Goal: Task Accomplishment & Management: Manage account settings

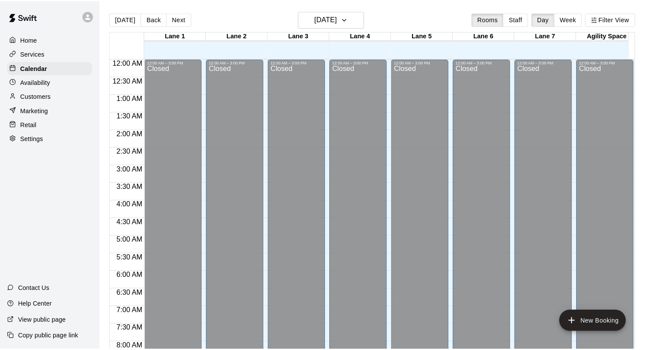
scroll to position [451, 0]
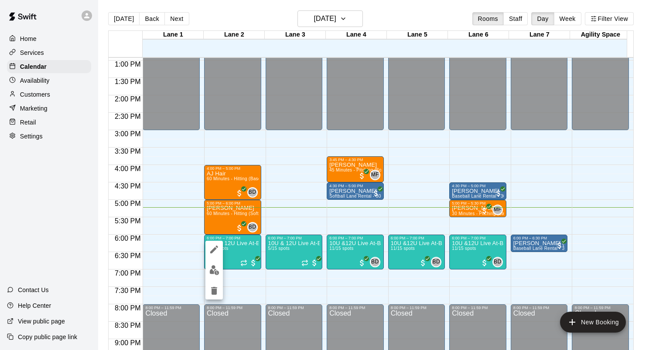
click at [216, 274] on img "edit" at bounding box center [214, 270] width 10 height 10
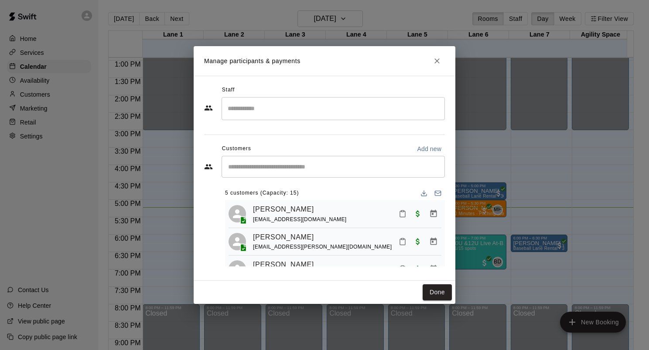
click at [302, 168] on input "Start typing to search customers..." at bounding box center [332, 167] width 215 height 9
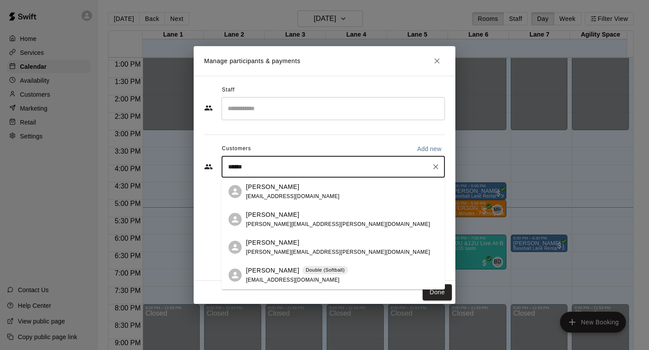
type input "*******"
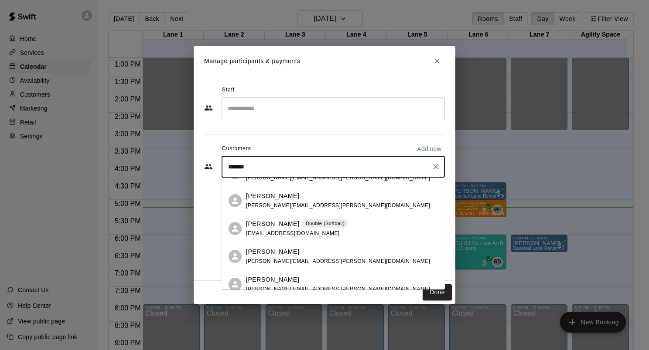
scroll to position [83, 0]
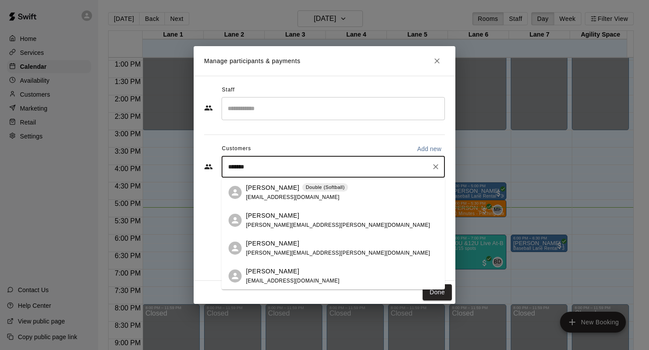
click at [303, 272] on div "[PERSON_NAME] [EMAIL_ADDRESS][DOMAIN_NAME]" at bounding box center [342, 276] width 192 height 19
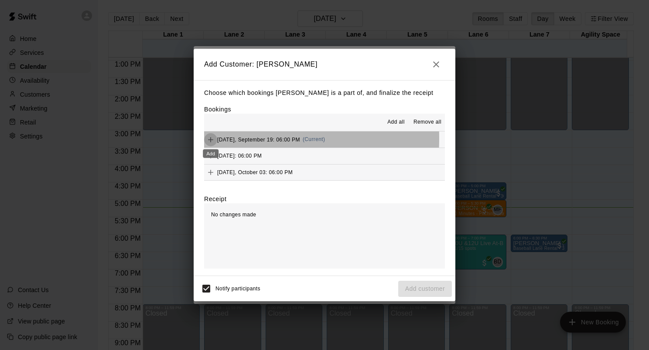
click at [210, 139] on icon "Add" at bounding box center [210, 139] width 5 height 5
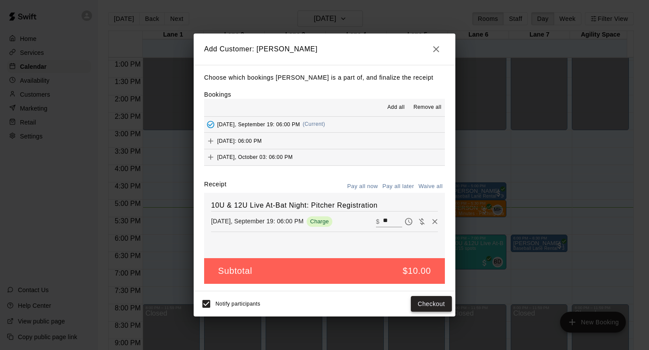
click at [431, 303] on button "Checkout" at bounding box center [431, 304] width 41 height 16
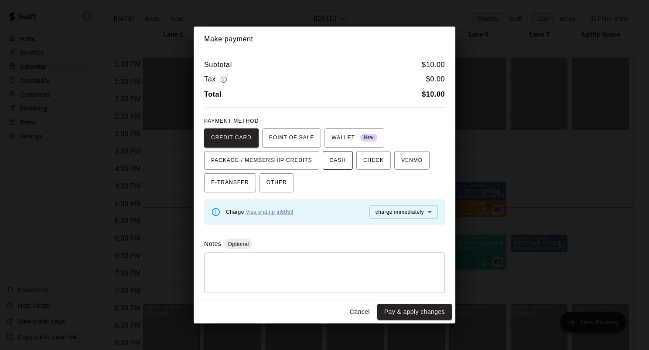
click at [330, 160] on span "CASH" at bounding box center [338, 161] width 16 height 14
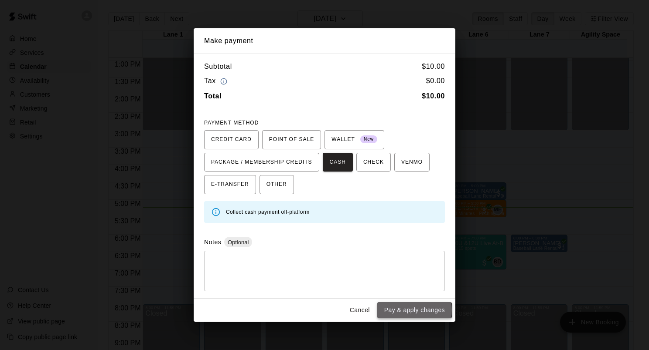
click at [401, 310] on button "Pay & apply changes" at bounding box center [414, 311] width 75 height 16
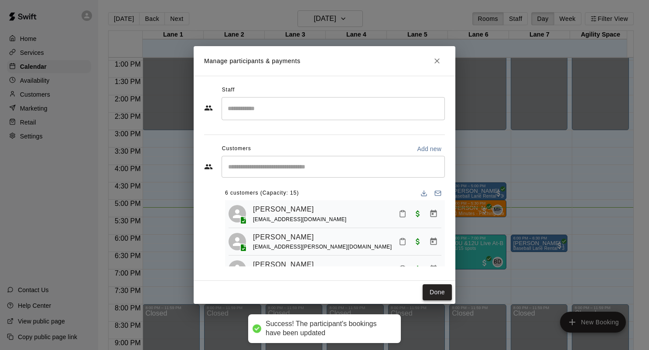
click at [438, 296] on button "Done" at bounding box center [436, 293] width 29 height 16
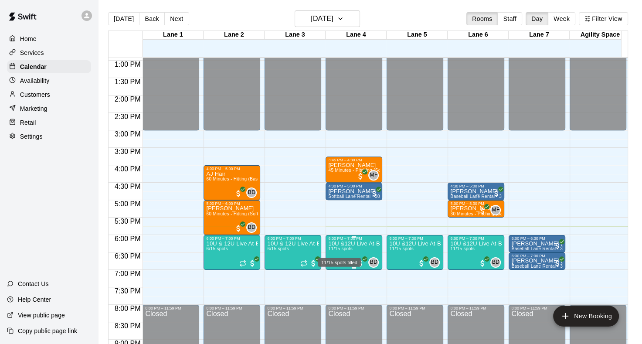
click at [349, 251] on span "11/15 spots" at bounding box center [340, 248] width 24 height 5
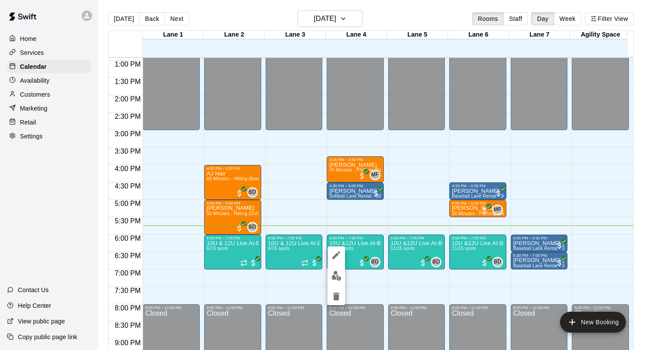
click at [372, 241] on div at bounding box center [324, 175] width 649 height 350
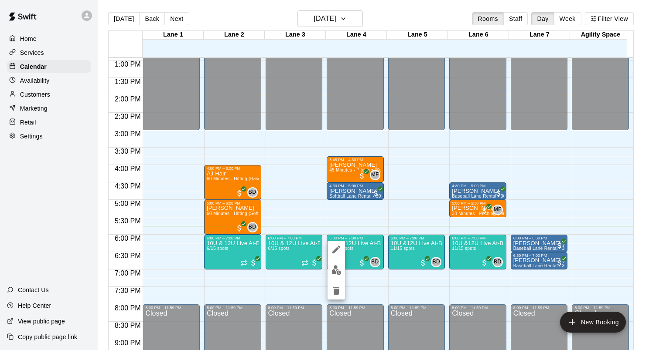
click at [359, 252] on div at bounding box center [324, 175] width 649 height 350
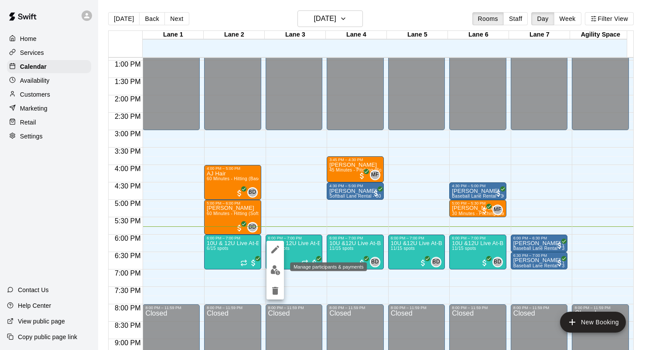
click at [276, 263] on button "edit" at bounding box center [274, 270] width 17 height 17
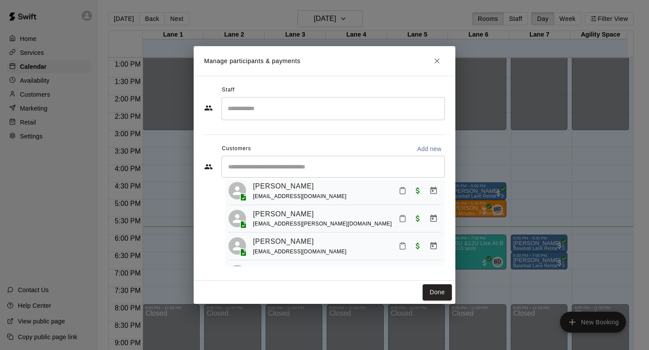
scroll to position [0, 0]
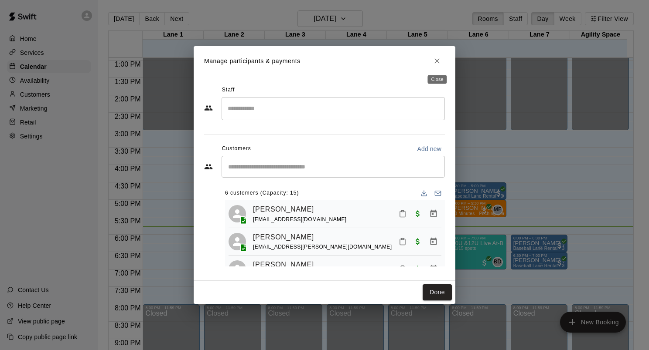
click at [432, 60] on icon "Close" at bounding box center [436, 61] width 9 height 9
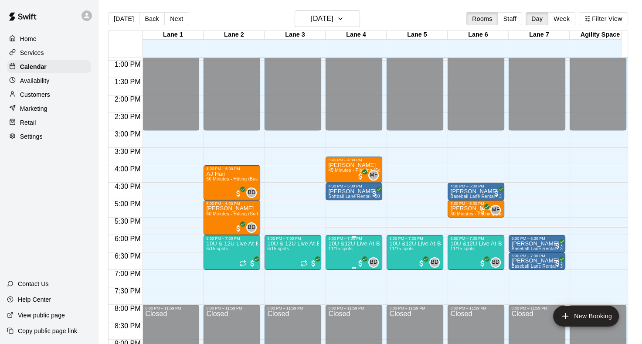
click at [371, 240] on div "6:00 PM – 7:00 PM" at bounding box center [353, 238] width 51 height 4
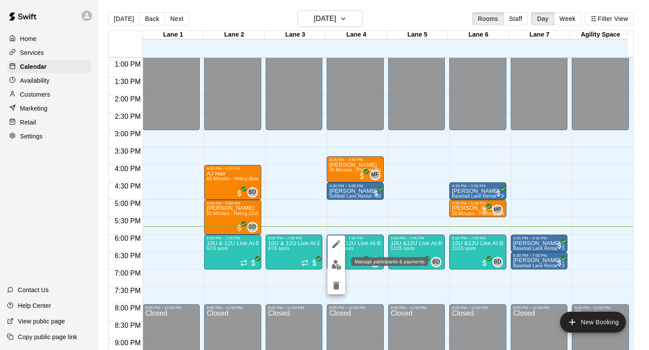
click at [333, 262] on img "edit" at bounding box center [336, 265] width 10 height 10
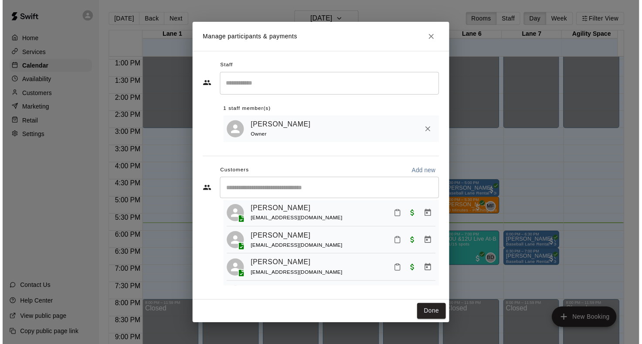
scroll to position [87, 0]
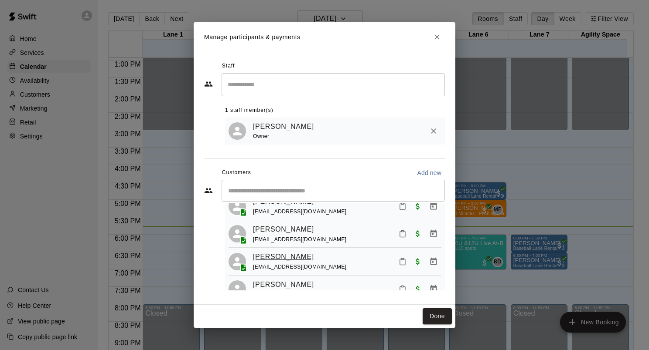
click at [277, 258] on link "[PERSON_NAME]" at bounding box center [283, 257] width 61 height 11
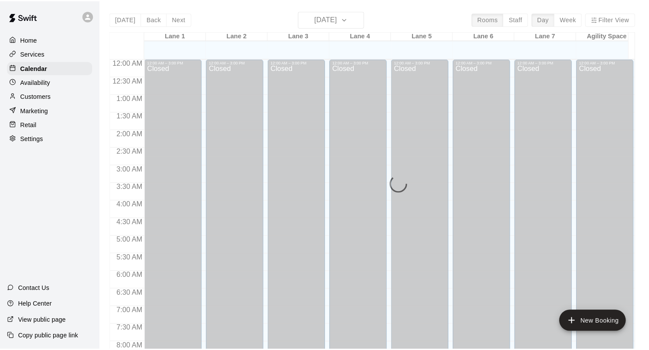
scroll to position [507, 0]
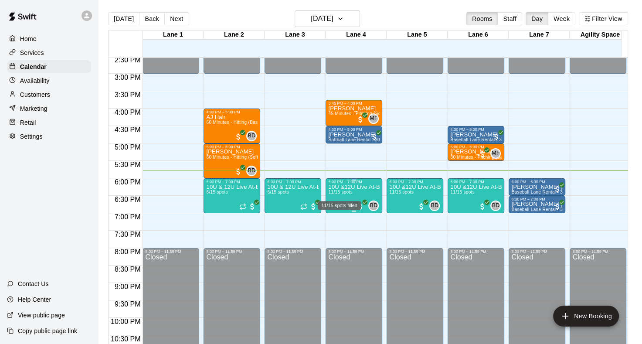
click at [335, 187] on p "10U &12U Live At-Bat Night: Hitter Registration" at bounding box center [353, 187] width 51 height 0
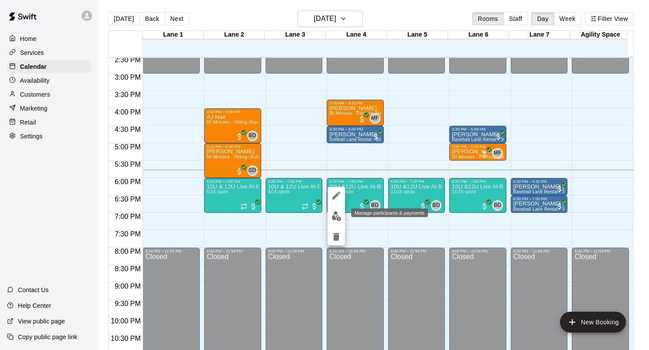
click at [331, 213] on img "edit" at bounding box center [336, 216] width 10 height 10
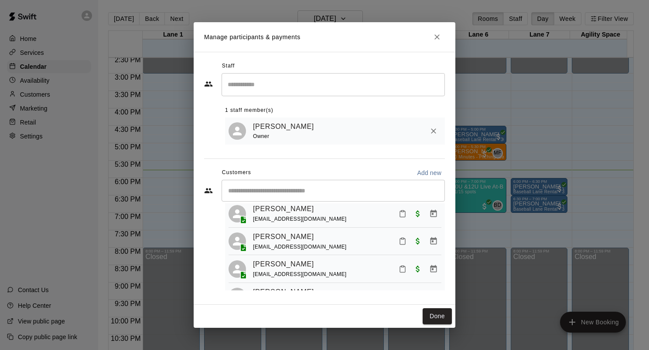
scroll to position [87, 0]
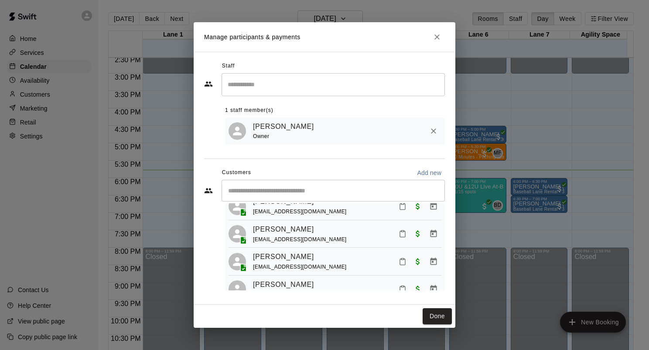
click at [296, 263] on div "[PERSON_NAME]" at bounding box center [300, 257] width 94 height 11
click at [400, 265] on icon "Mark attendance" at bounding box center [402, 262] width 5 height 6
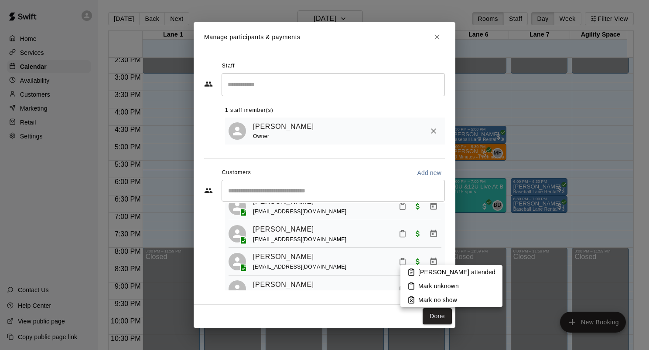
click at [420, 267] on li "[PERSON_NAME] attended" at bounding box center [451, 272] width 102 height 14
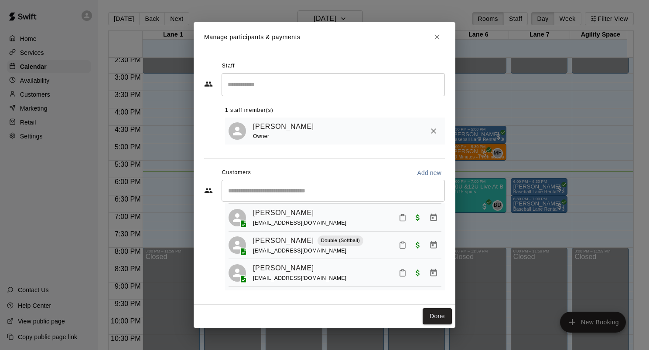
scroll to position [255, 0]
click at [312, 252] on span "[EMAIL_ADDRESS][DOMAIN_NAME]" at bounding box center [300, 251] width 94 height 6
click at [400, 244] on icon "Mark attendance" at bounding box center [402, 246] width 5 height 6
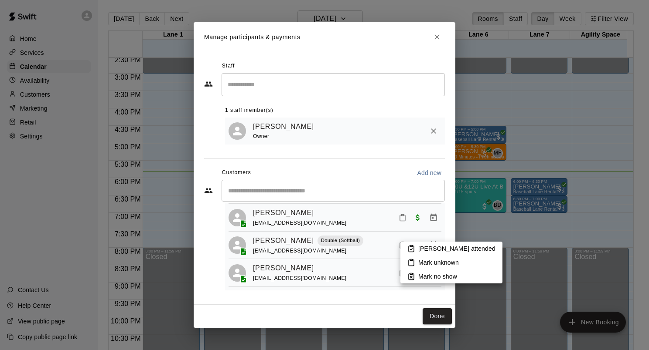
click at [409, 244] on li "[PERSON_NAME] attended" at bounding box center [451, 249] width 102 height 14
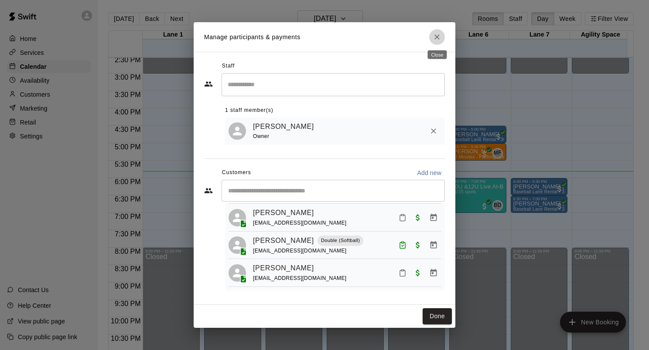
click at [435, 37] on icon "Close" at bounding box center [436, 36] width 5 height 5
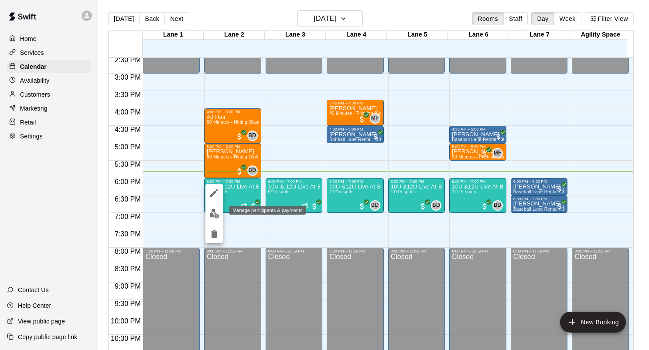
click at [218, 214] on img "edit" at bounding box center [214, 214] width 10 height 10
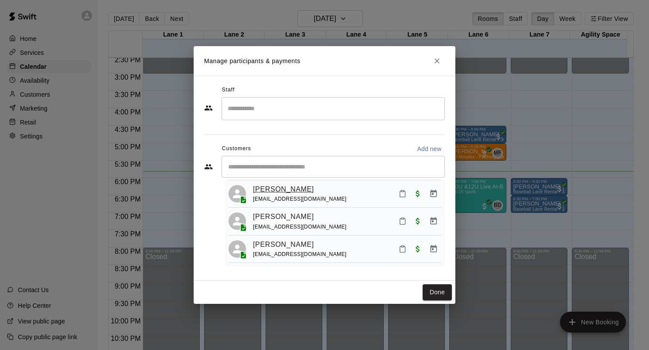
scroll to position [67, 0]
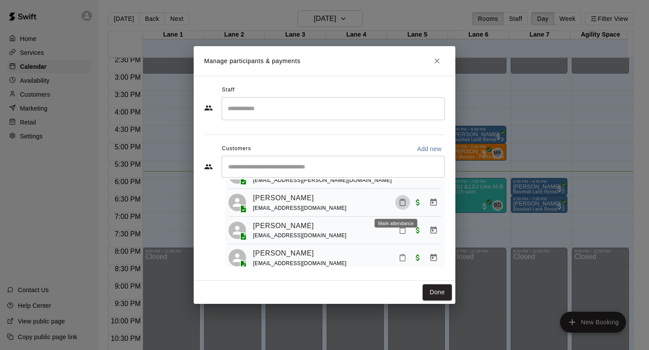
click at [395, 201] on button "Mark attendance" at bounding box center [402, 202] width 15 height 15
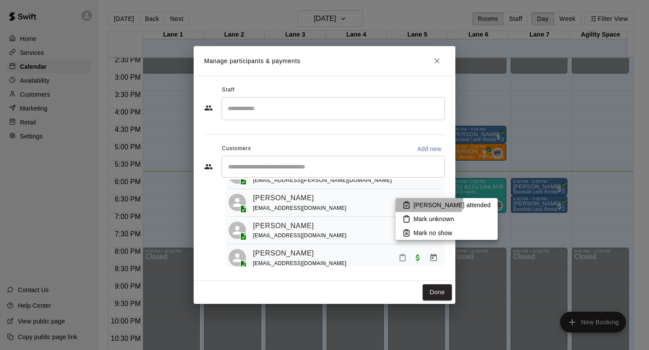
click at [415, 200] on li "[PERSON_NAME] attended" at bounding box center [446, 205] width 102 height 14
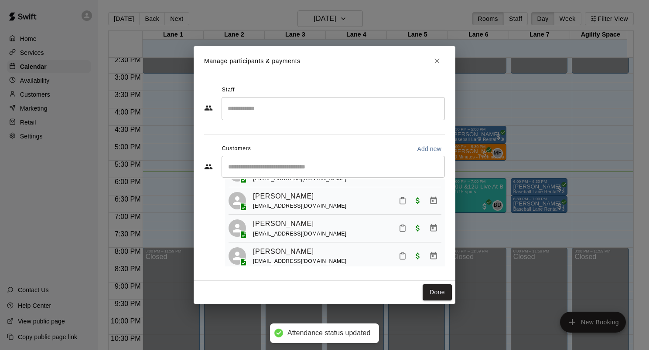
scroll to position [110, 0]
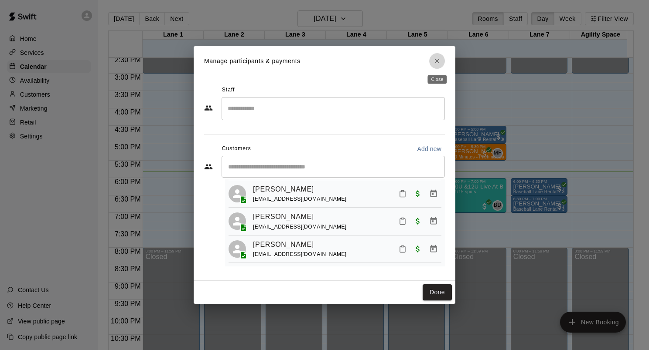
click at [439, 65] on icon "Close" at bounding box center [436, 61] width 9 height 9
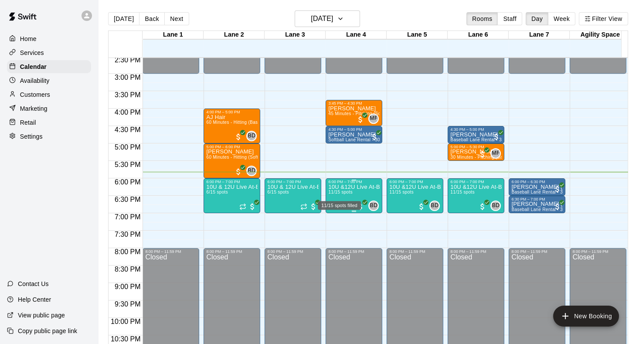
click at [344, 193] on span "11/15 spots" at bounding box center [340, 192] width 24 height 5
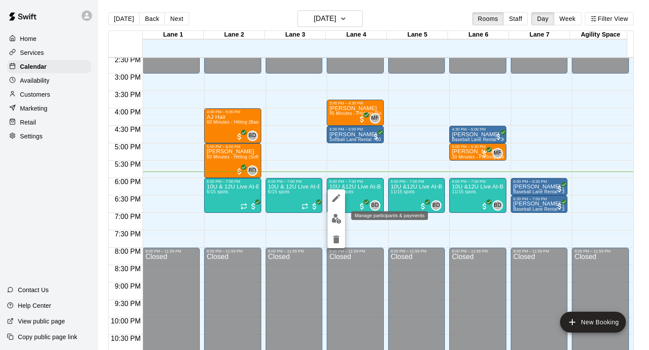
click at [341, 217] on img "edit" at bounding box center [336, 219] width 10 height 10
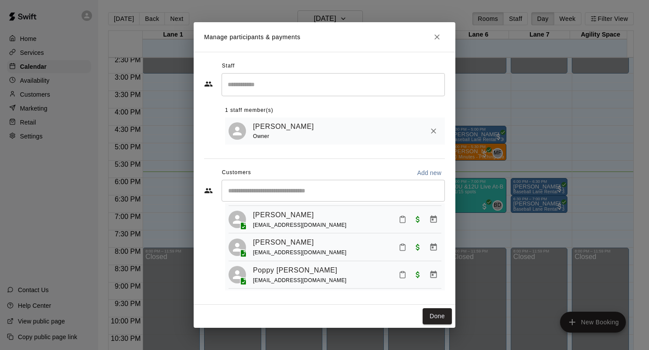
scroll to position [255, 0]
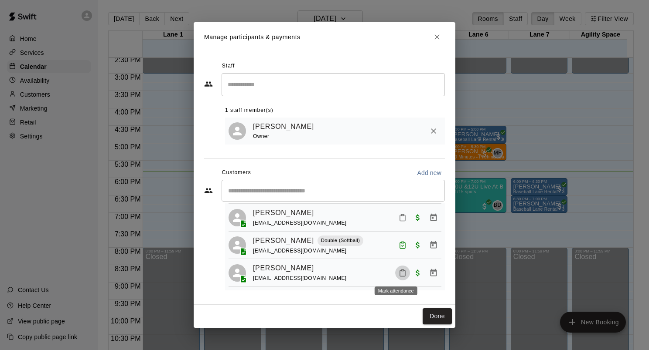
click at [395, 268] on button "Mark attendance" at bounding box center [402, 273] width 15 height 15
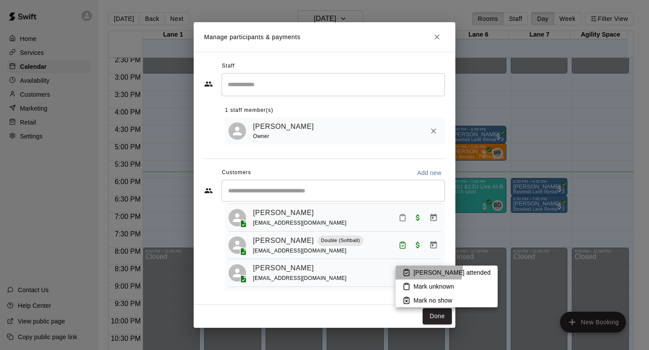
click at [413, 269] on p "[PERSON_NAME] attended" at bounding box center [451, 273] width 77 height 9
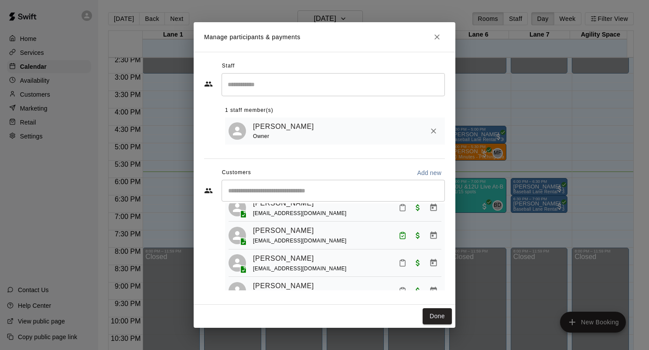
scroll to position [0, 0]
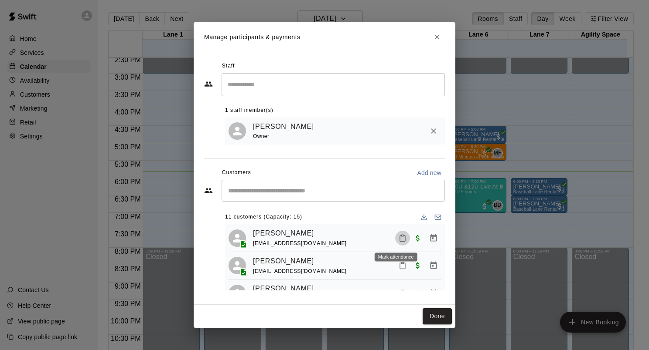
click at [398, 242] on icon "Mark attendance" at bounding box center [402, 239] width 8 height 8
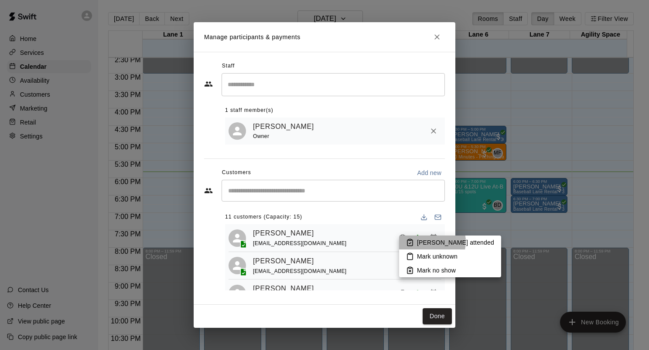
click at [429, 242] on p "[PERSON_NAME] attended" at bounding box center [455, 242] width 77 height 9
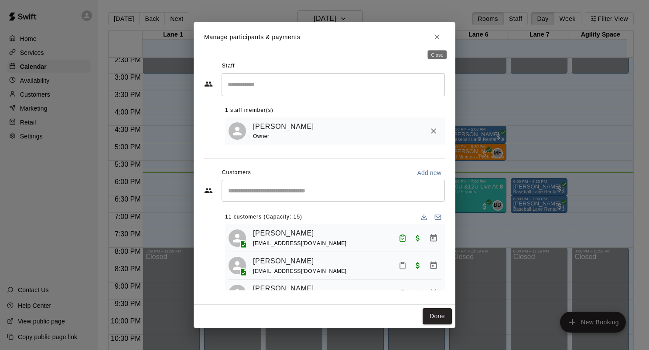
click at [432, 36] on icon "Close" at bounding box center [436, 37] width 9 height 9
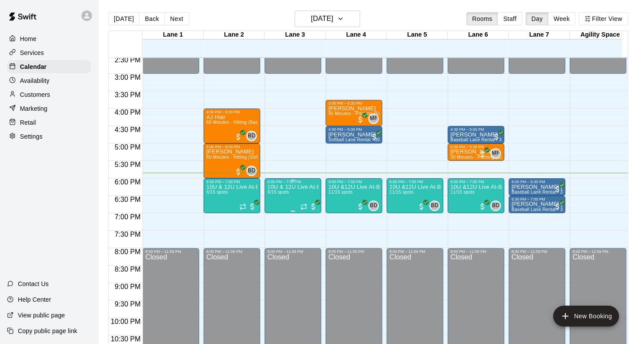
click at [281, 191] on span "6/15 spots" at bounding box center [277, 192] width 21 height 5
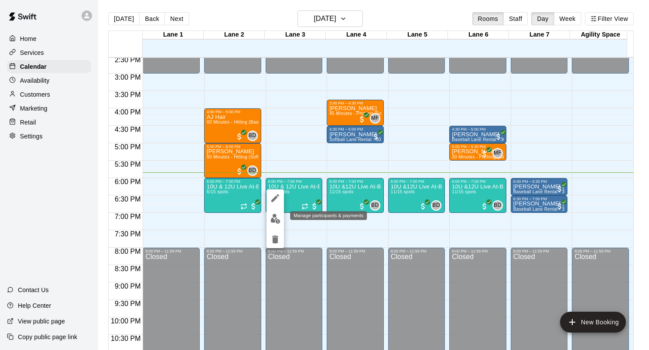
click at [276, 218] on img "edit" at bounding box center [275, 219] width 10 height 10
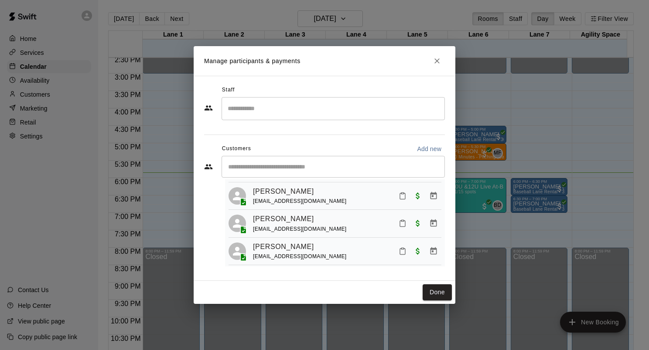
scroll to position [110, 0]
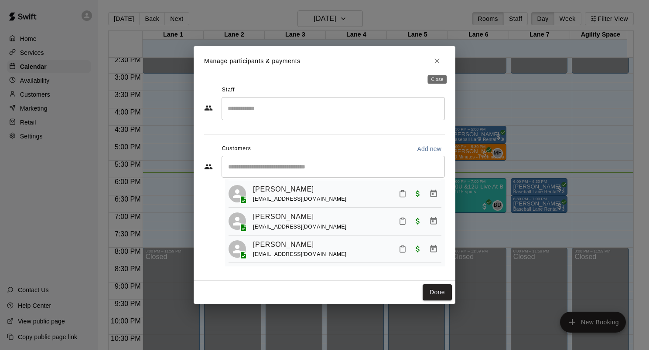
click at [431, 65] on button "Close" at bounding box center [437, 61] width 16 height 16
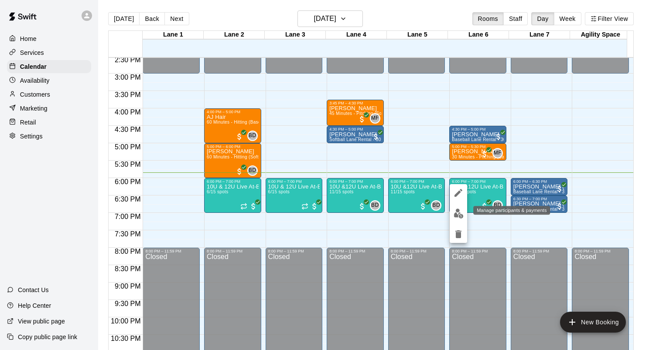
click at [459, 213] on img "edit" at bounding box center [458, 214] width 10 height 10
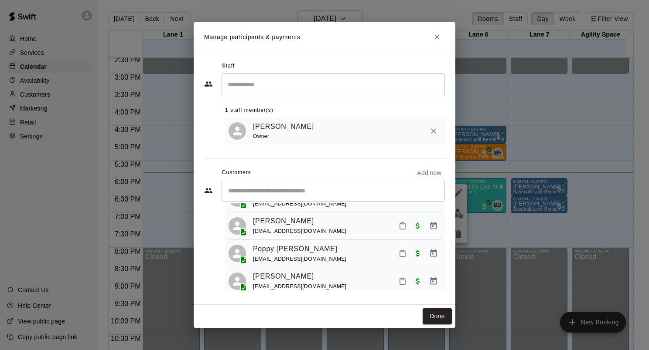
scroll to position [168, 0]
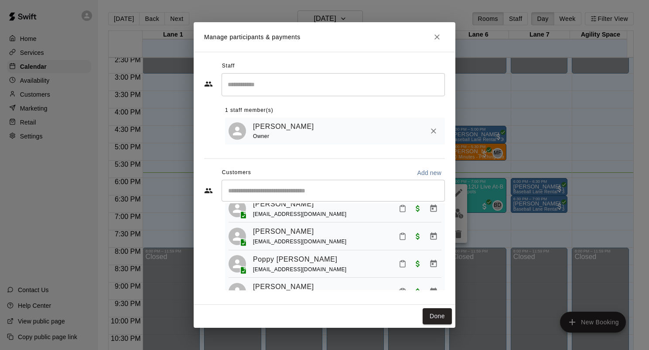
drag, startPoint x: 435, startPoint y: 315, endPoint x: 392, endPoint y: 288, distance: 51.3
click at [436, 315] on button "Done" at bounding box center [436, 317] width 29 height 16
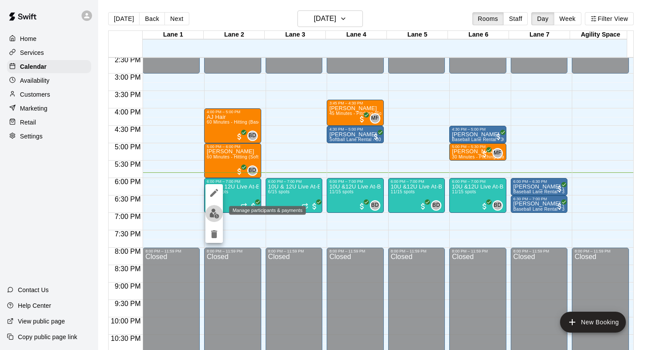
click at [220, 215] on button "edit" at bounding box center [213, 213] width 17 height 17
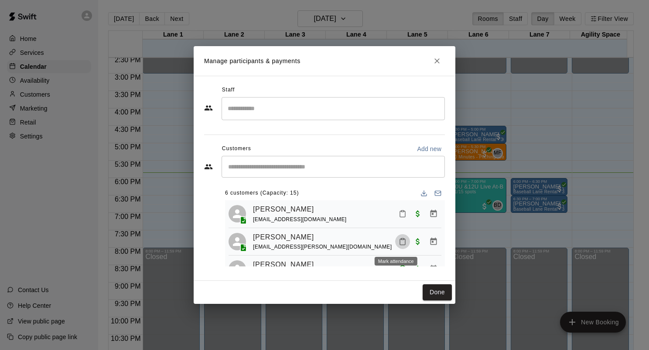
click at [398, 245] on icon "Mark attendance" at bounding box center [402, 242] width 8 height 8
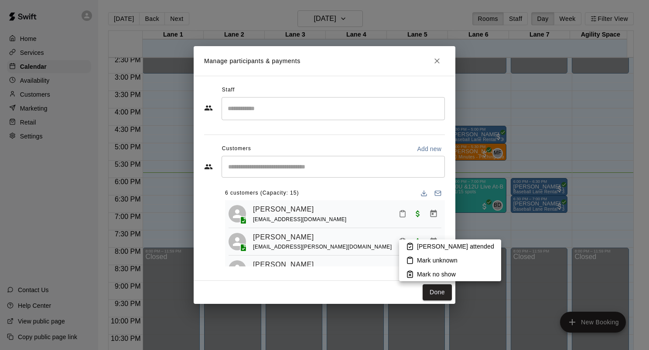
click at [415, 248] on li "[PERSON_NAME] attended" at bounding box center [450, 247] width 102 height 14
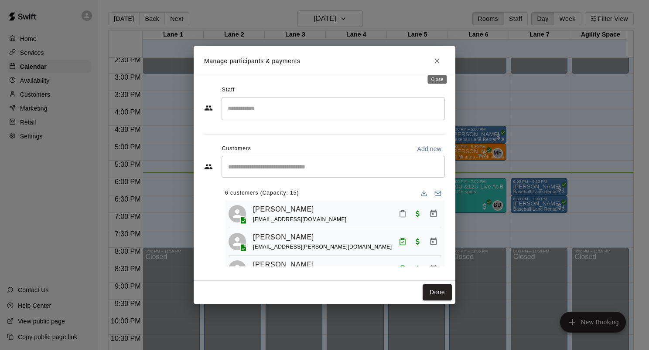
click at [431, 61] on button "Close" at bounding box center [437, 61] width 16 height 16
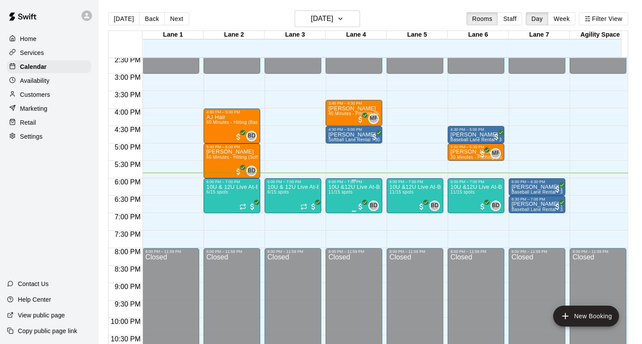
click at [373, 187] on p "10U &12U Live At-Bat Night: Hitter Registration" at bounding box center [353, 187] width 51 height 0
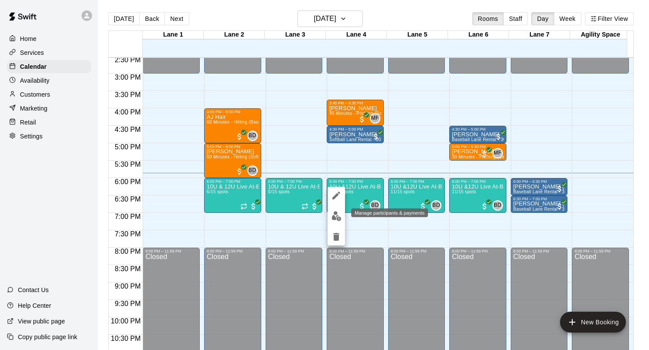
click at [333, 215] on img "edit" at bounding box center [336, 216] width 10 height 10
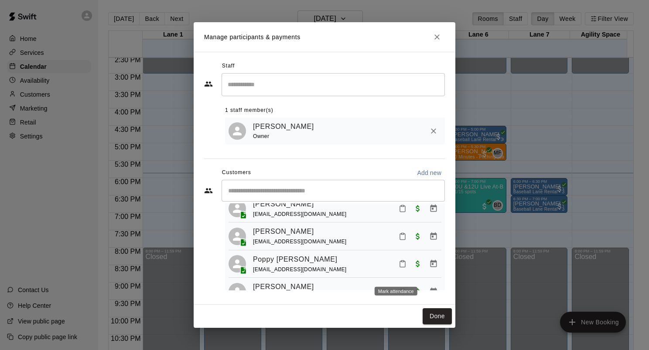
click at [397, 267] on button "Mark attendance" at bounding box center [402, 264] width 15 height 15
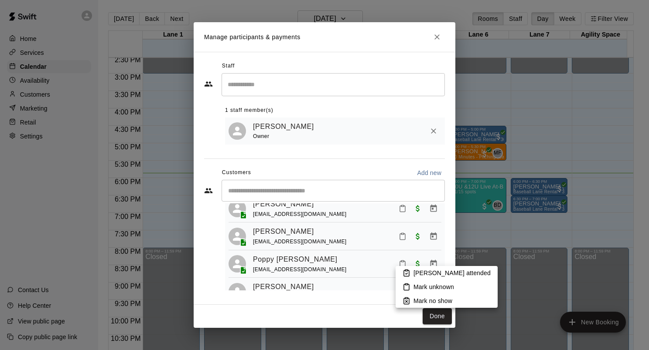
click at [430, 269] on p "[PERSON_NAME] attended" at bounding box center [451, 273] width 77 height 9
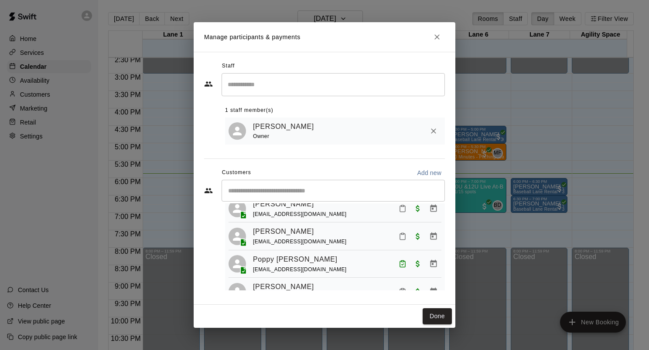
click at [401, 217] on div at bounding box center [418, 209] width 46 height 16
click at [401, 216] on button "Mark attendance" at bounding box center [402, 208] width 15 height 15
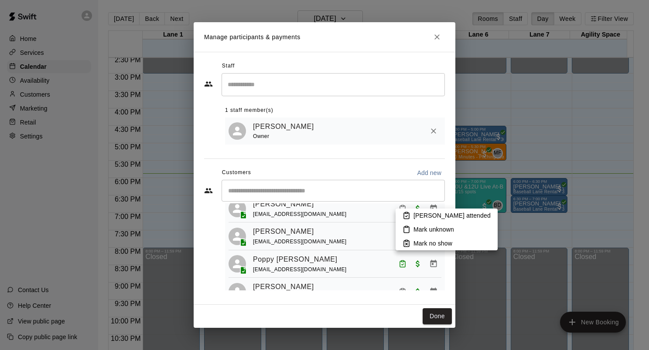
click at [425, 216] on p "[PERSON_NAME] attended" at bounding box center [451, 215] width 77 height 9
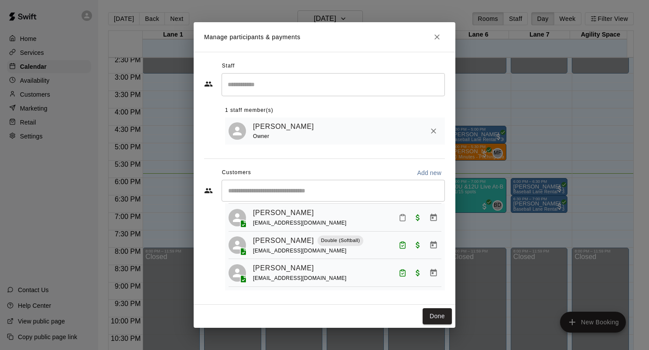
scroll to position [255, 0]
click at [435, 318] on button "Done" at bounding box center [436, 317] width 29 height 16
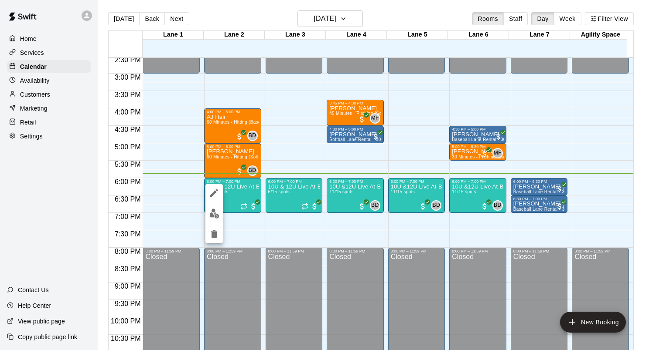
click at [217, 218] on img "edit" at bounding box center [214, 214] width 10 height 10
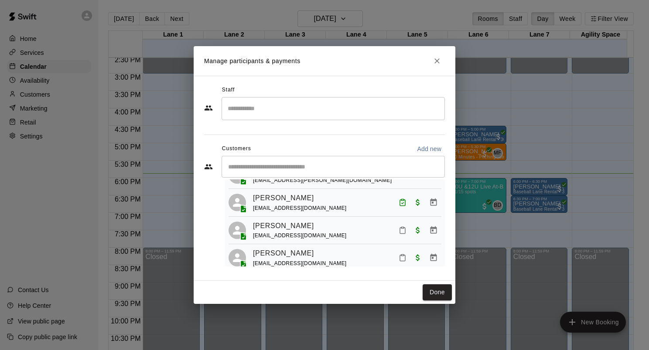
scroll to position [74, 0]
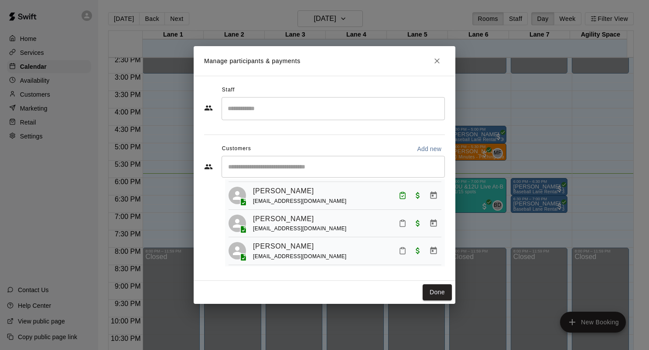
click at [400, 227] on icon "Mark attendance" at bounding box center [402, 224] width 5 height 6
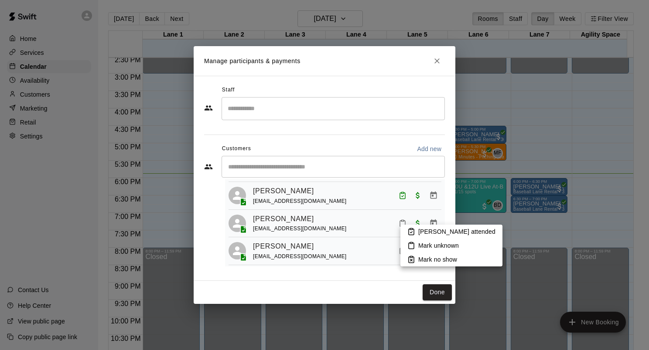
click at [435, 231] on p "[PERSON_NAME] attended" at bounding box center [456, 232] width 77 height 9
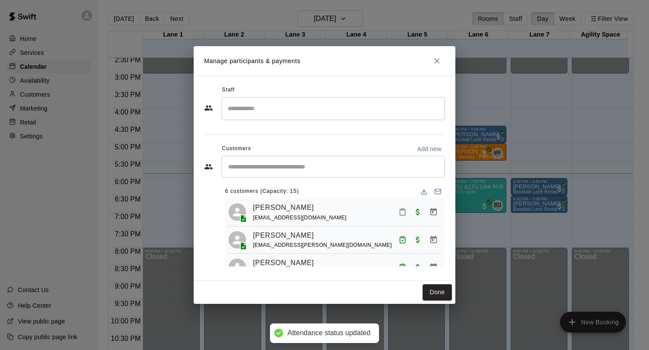
scroll to position [0, 0]
click at [439, 295] on button "Done" at bounding box center [436, 293] width 29 height 16
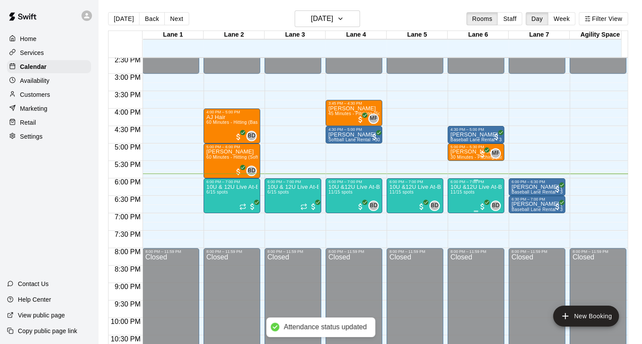
click at [473, 194] on span "11/15 spots" at bounding box center [462, 192] width 24 height 5
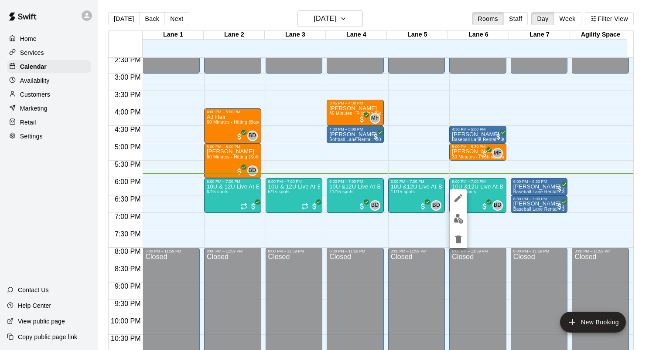
click at [459, 219] on img "edit" at bounding box center [458, 219] width 10 height 10
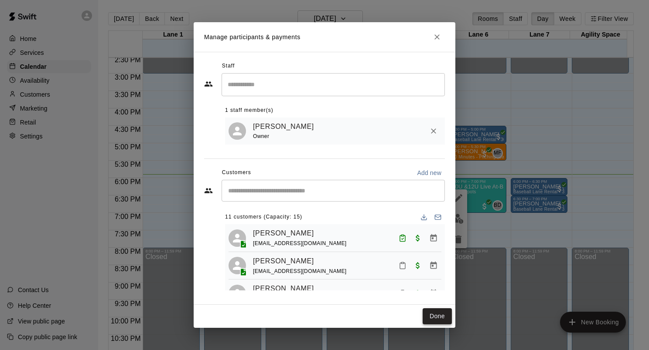
click at [436, 323] on button "Done" at bounding box center [436, 317] width 29 height 16
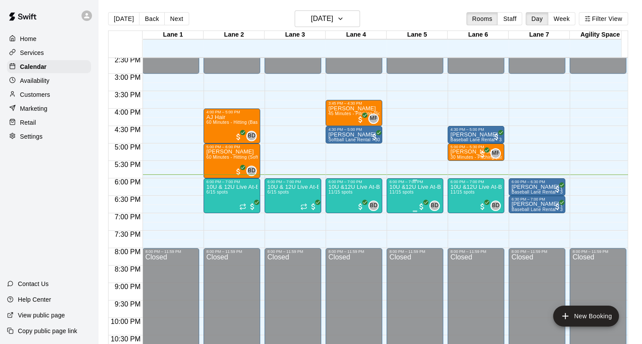
click at [413, 193] on span "11/15 spots" at bounding box center [401, 192] width 24 height 5
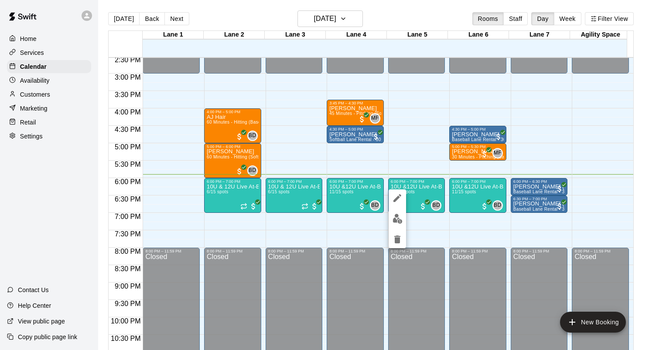
click at [401, 221] on img "edit" at bounding box center [397, 219] width 10 height 10
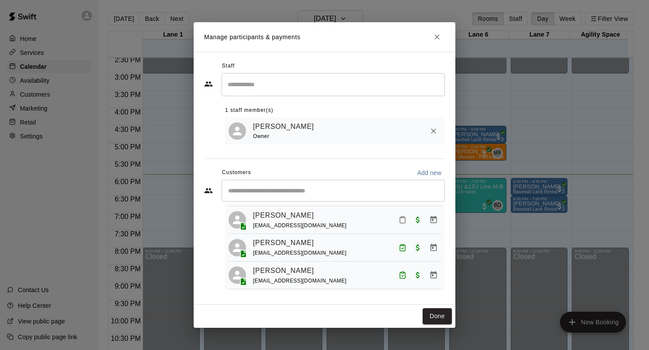
scroll to position [101, 0]
click at [395, 227] on button "Mark attendance" at bounding box center [402, 220] width 15 height 15
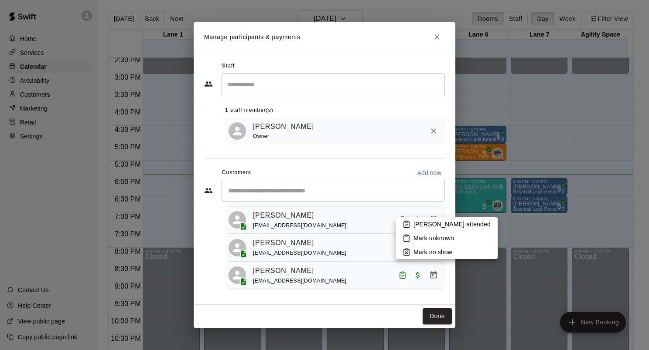
click at [428, 224] on p "[PERSON_NAME] attended" at bounding box center [451, 224] width 77 height 9
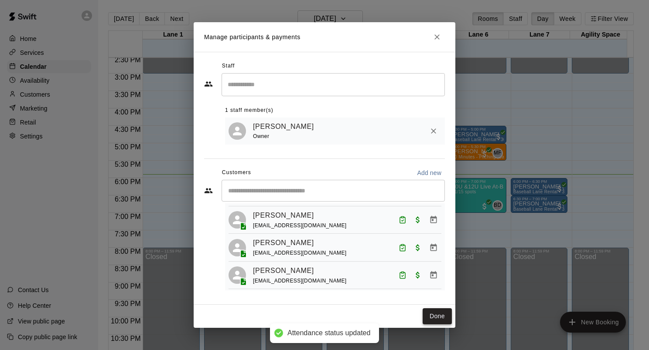
click at [438, 313] on button "Done" at bounding box center [436, 317] width 29 height 16
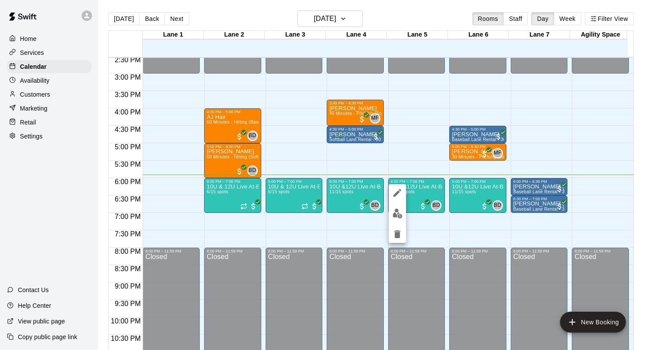
click at [398, 219] on button "edit" at bounding box center [396, 213] width 17 height 17
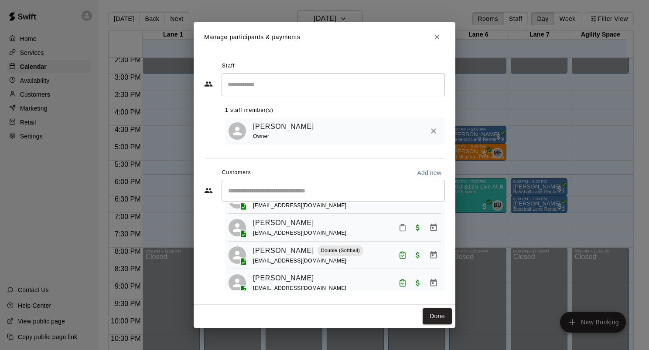
scroll to position [255, 0]
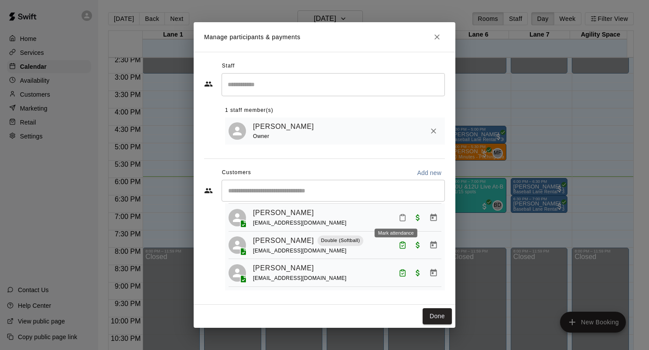
click at [398, 216] on icon "Mark attendance" at bounding box center [402, 218] width 8 height 8
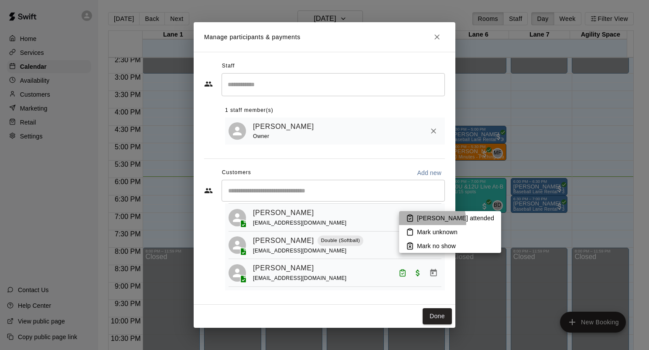
click at [419, 222] on p "[PERSON_NAME] attended" at bounding box center [455, 218] width 77 height 9
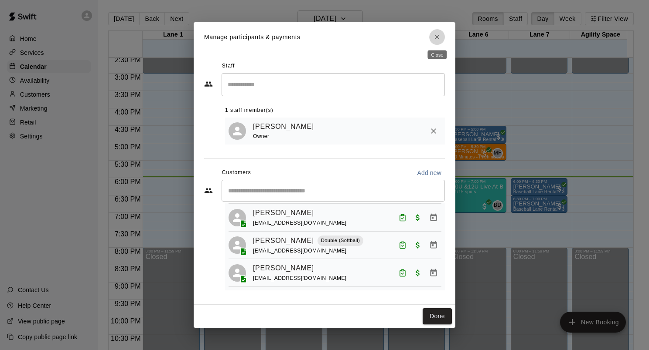
click at [435, 37] on icon "Close" at bounding box center [436, 37] width 9 height 9
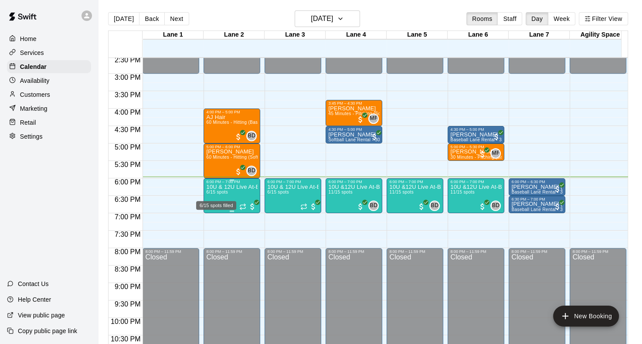
click at [220, 194] on span "6/15 spots" at bounding box center [216, 192] width 21 height 5
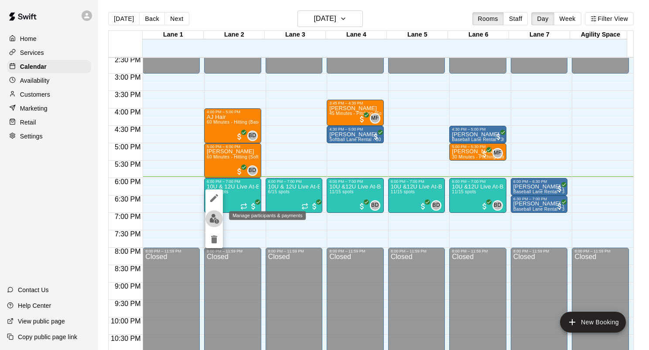
click at [214, 221] on img "edit" at bounding box center [214, 219] width 10 height 10
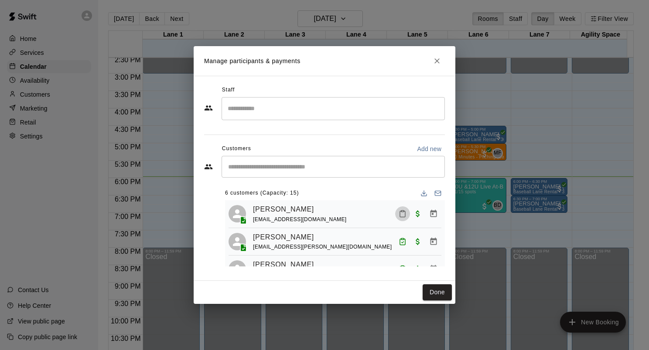
click at [400, 214] on icon "Mark attendance" at bounding box center [402, 214] width 5 height 6
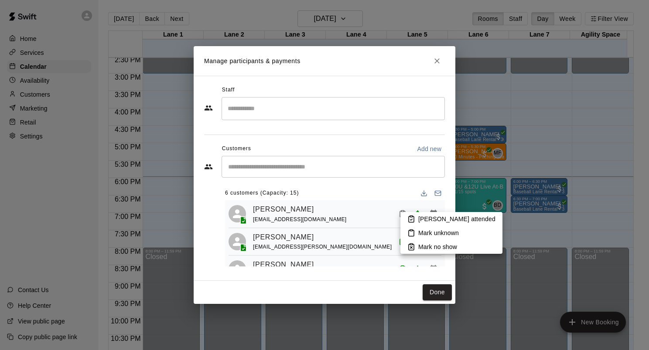
click at [415, 219] on li "[PERSON_NAME] attended" at bounding box center [451, 219] width 102 height 14
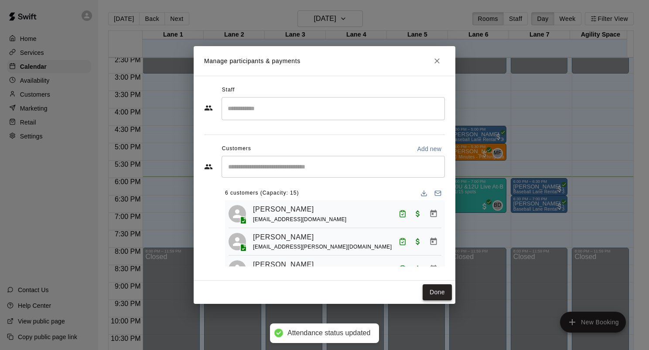
click at [436, 295] on button "Done" at bounding box center [436, 293] width 29 height 16
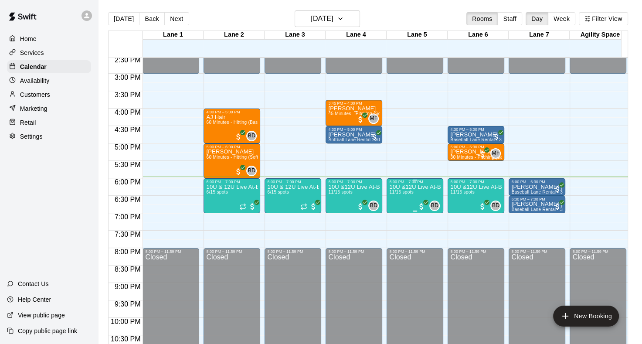
click at [413, 187] on p "10U &12U Live At-Bat Night: Hitter Registration" at bounding box center [414, 187] width 51 height 0
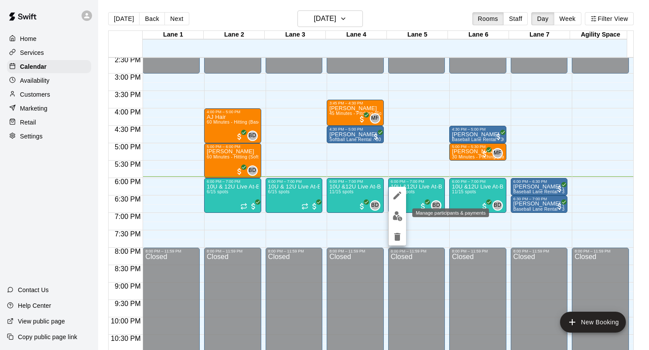
click at [393, 217] on img "edit" at bounding box center [397, 216] width 10 height 10
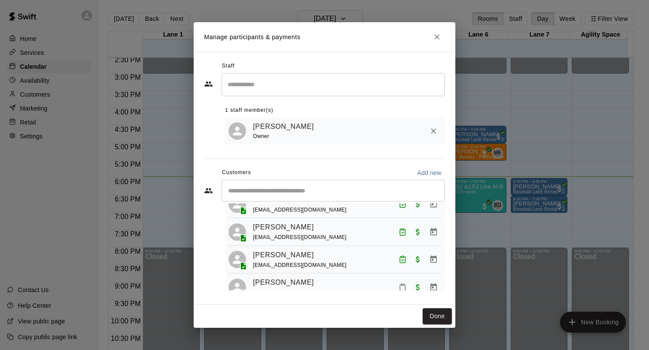
scroll to position [131, 0]
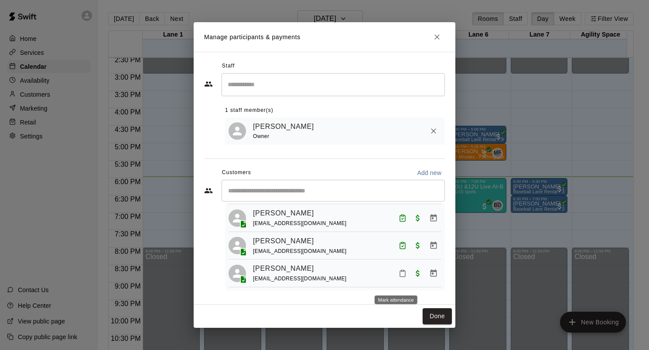
click at [398, 278] on icon "Mark attendance" at bounding box center [402, 274] width 8 height 8
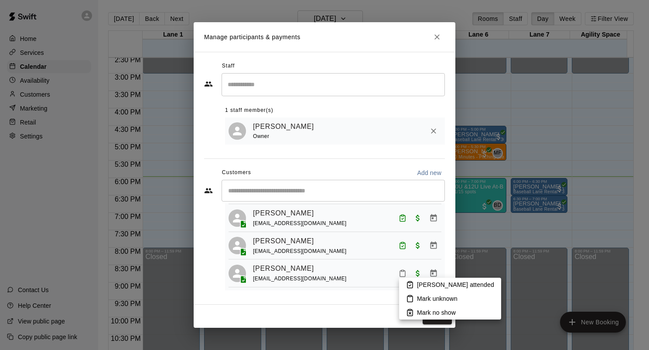
click at [425, 283] on p "[PERSON_NAME] attended" at bounding box center [455, 285] width 77 height 9
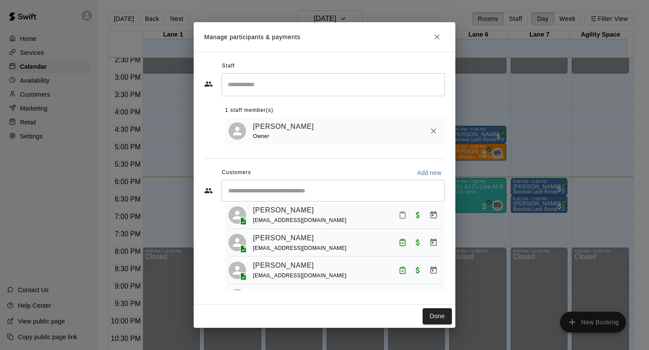
scroll to position [0, 0]
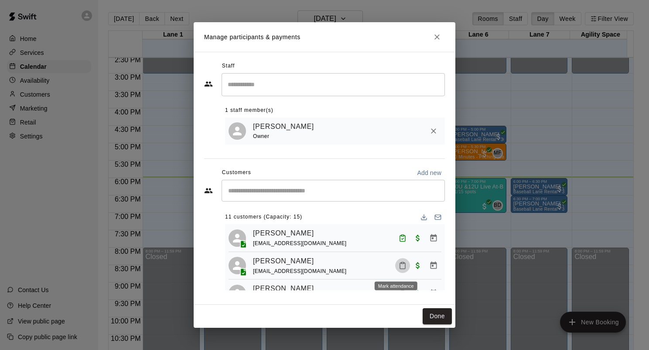
click at [400, 268] on icon "Mark attendance" at bounding box center [402, 266] width 5 height 6
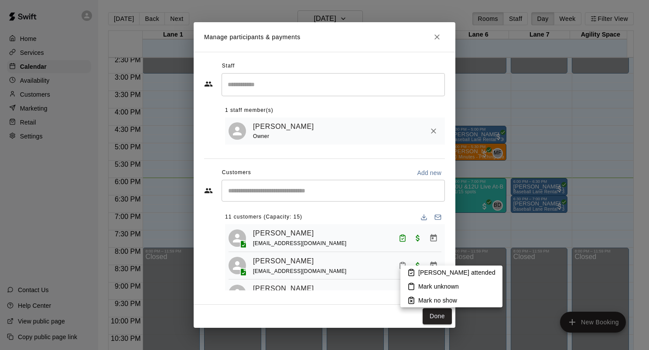
click at [419, 272] on p "[PERSON_NAME] attended" at bounding box center [456, 273] width 77 height 9
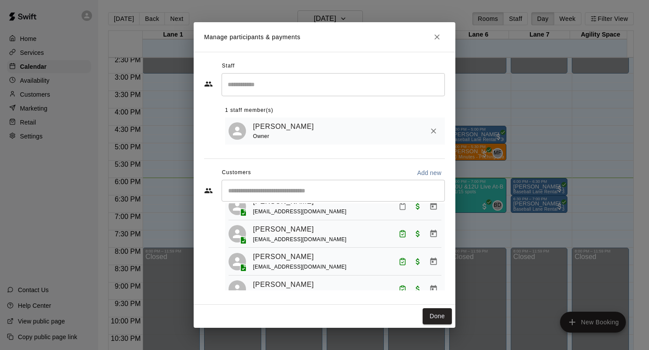
scroll to position [44, 0]
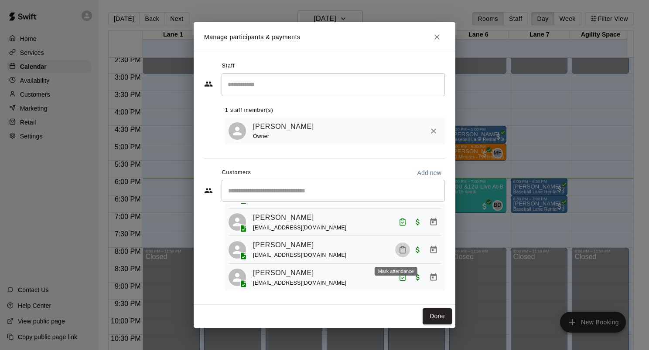
click at [398, 252] on icon "Mark attendance" at bounding box center [402, 250] width 8 height 8
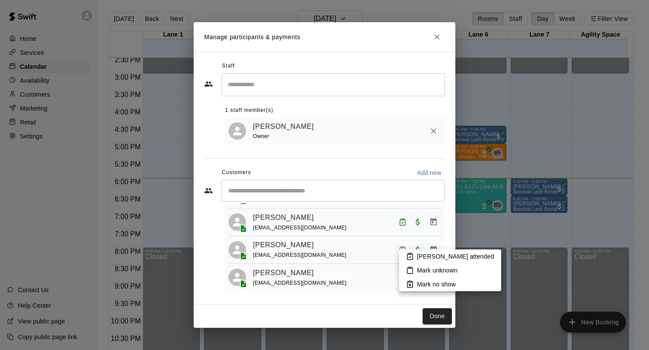
click at [423, 255] on p "[PERSON_NAME] attended" at bounding box center [455, 256] width 77 height 9
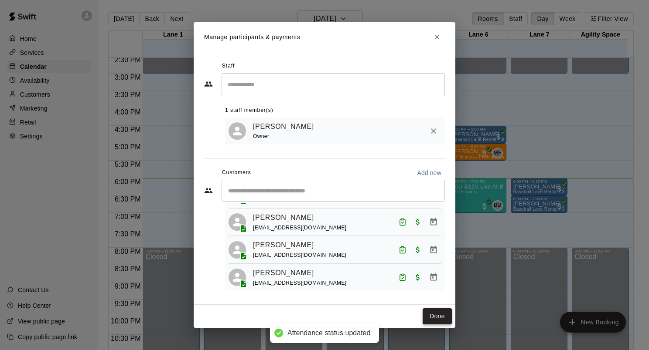
click at [436, 317] on button "Done" at bounding box center [436, 317] width 29 height 16
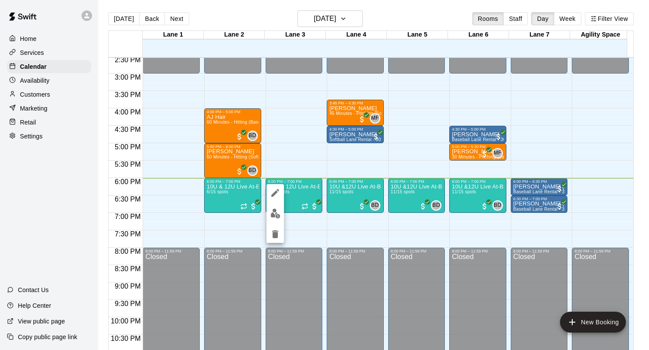
click at [277, 213] on img "edit" at bounding box center [275, 214] width 10 height 10
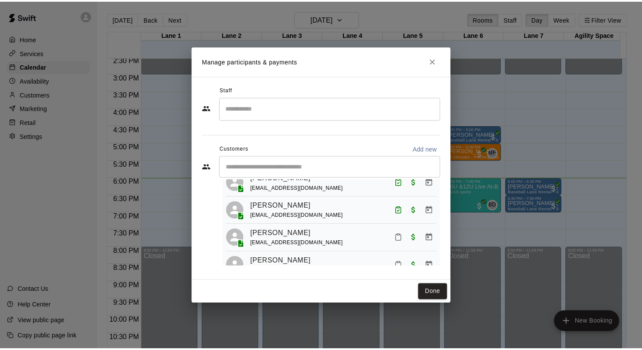
scroll to position [110, 0]
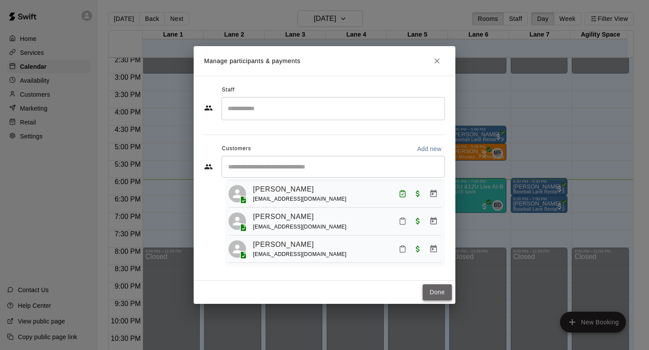
click at [435, 292] on button "Done" at bounding box center [436, 293] width 29 height 16
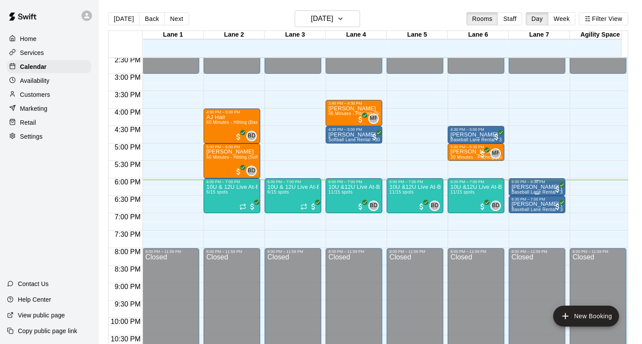
click at [539, 184] on div "6:00 PM – 6:30 PM" at bounding box center [536, 182] width 51 height 4
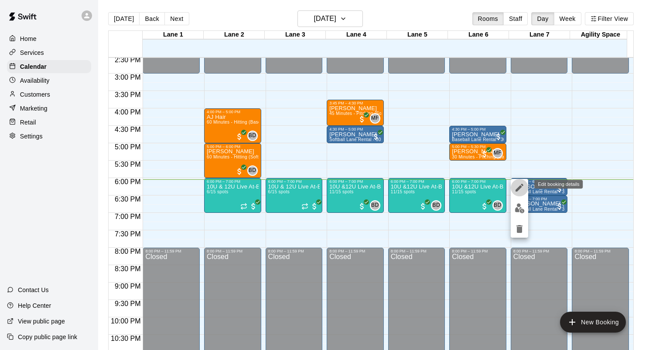
click at [517, 187] on icon "edit" at bounding box center [519, 188] width 10 height 10
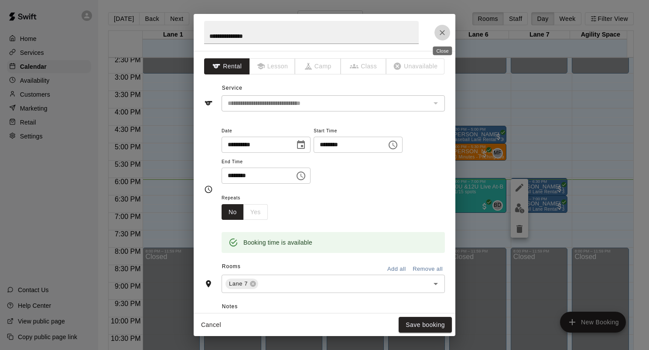
click at [441, 36] on icon "Close" at bounding box center [442, 32] width 9 height 9
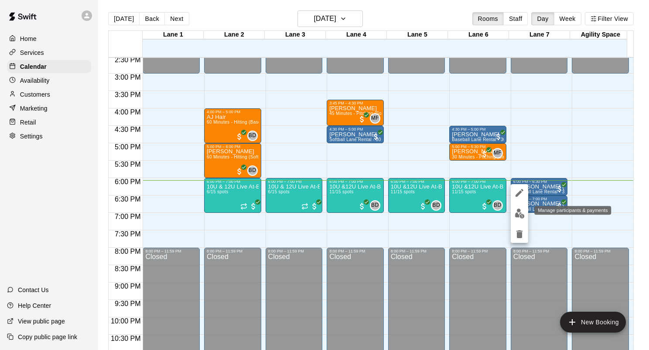
click at [519, 212] on img "edit" at bounding box center [519, 214] width 10 height 10
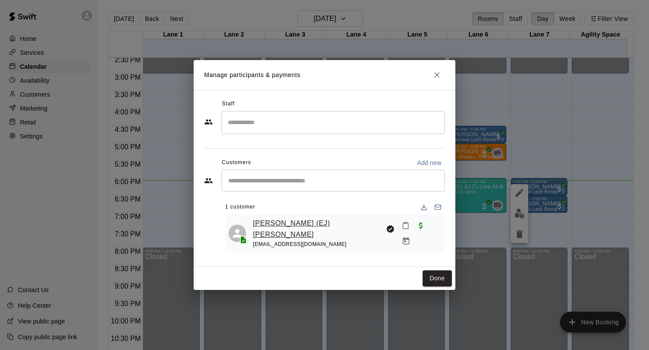
click at [265, 224] on link "[PERSON_NAME] (EJ) [PERSON_NAME]" at bounding box center [317, 229] width 129 height 22
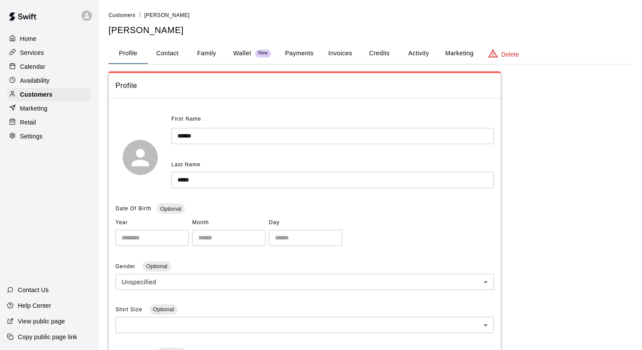
click at [200, 52] on button "Family" at bounding box center [206, 53] width 39 height 21
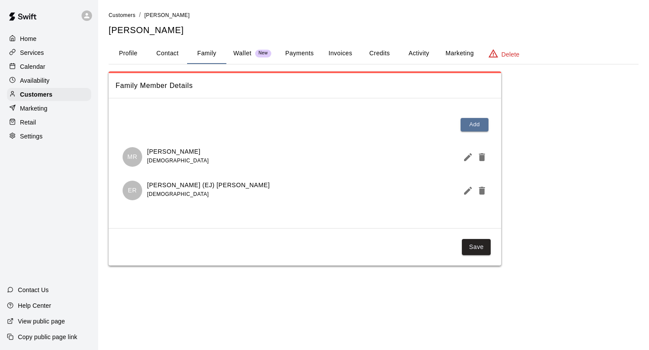
click at [31, 68] on p "Calendar" at bounding box center [32, 66] width 25 height 9
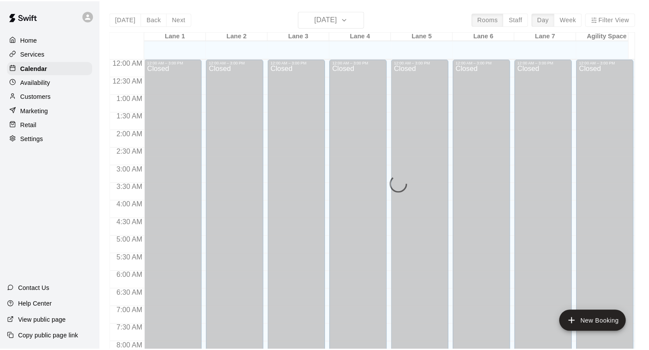
scroll to position [507, 0]
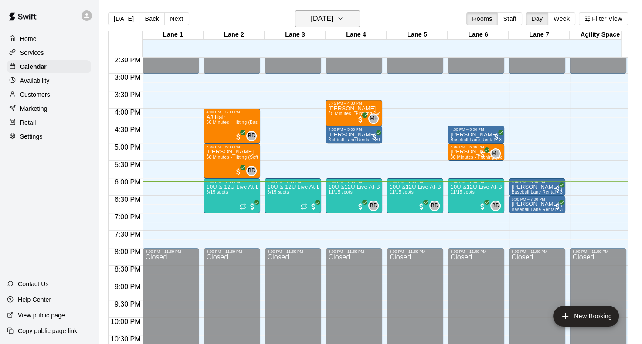
click at [344, 21] on icon "button" at bounding box center [340, 19] width 7 height 10
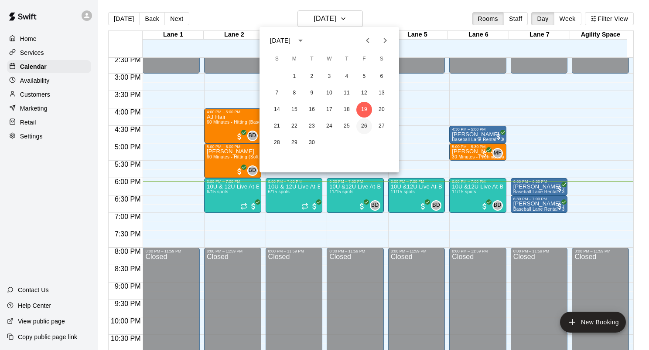
click at [361, 126] on button "26" at bounding box center [364, 127] width 16 height 16
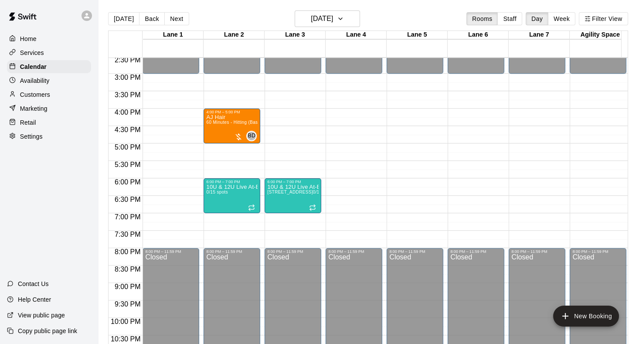
click at [119, 17] on button "[DATE]" at bounding box center [123, 18] width 31 height 13
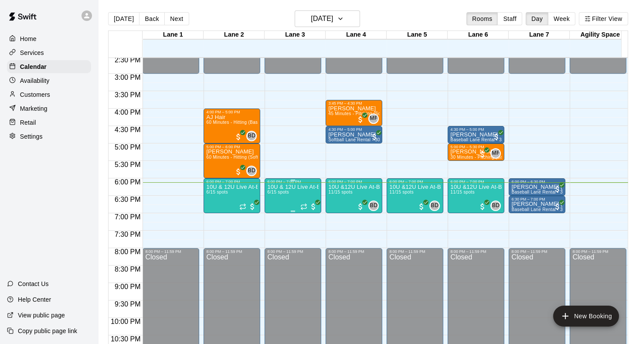
click at [276, 187] on p "10U & 12U Live At-Bat Night: Pitcher Registration" at bounding box center [292, 187] width 51 height 0
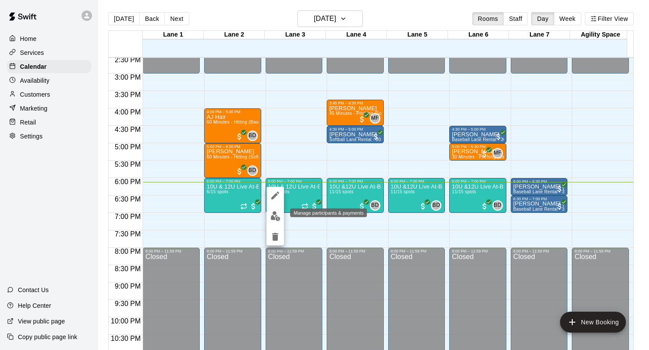
click at [272, 218] on img "edit" at bounding box center [275, 216] width 10 height 10
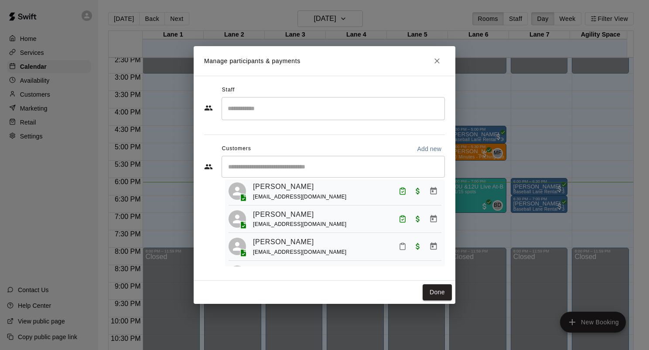
scroll to position [110, 0]
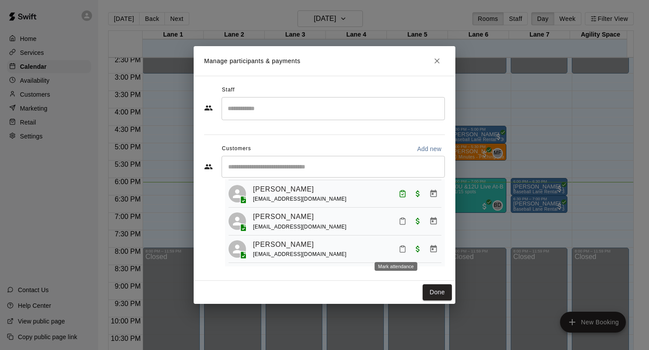
click at [399, 246] on icon "Mark attendance" at bounding box center [402, 249] width 8 height 8
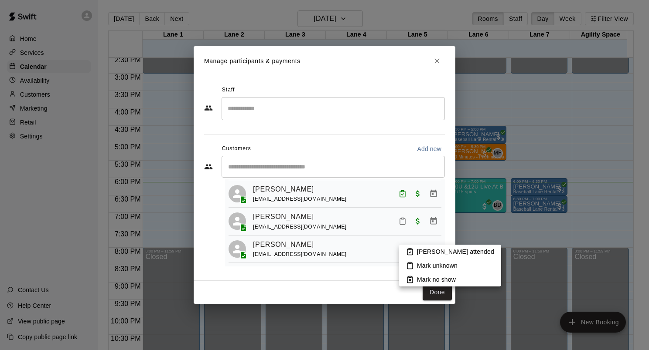
click at [429, 251] on p "[PERSON_NAME] attended" at bounding box center [455, 252] width 77 height 9
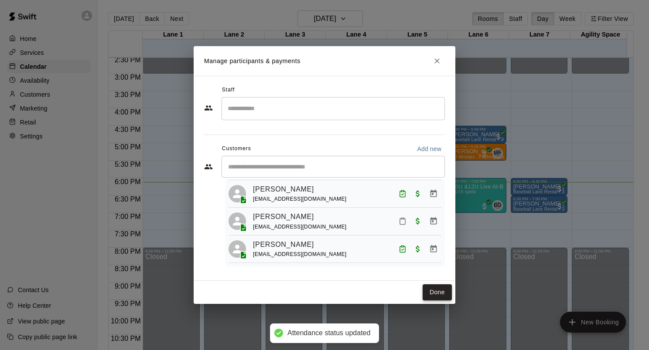
click at [436, 292] on button "Done" at bounding box center [436, 293] width 29 height 16
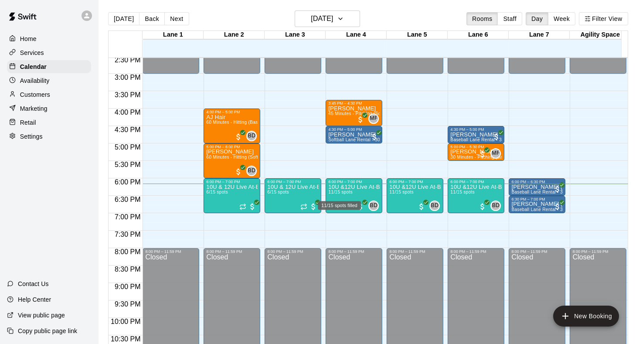
click at [341, 195] on div "11/15 spots filled" at bounding box center [339, 203] width 45 height 16
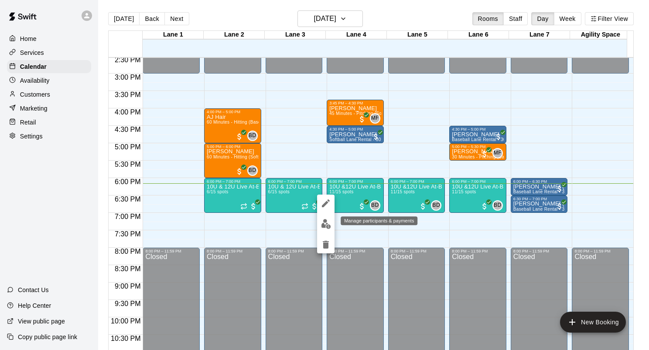
click at [327, 227] on img "edit" at bounding box center [326, 224] width 10 height 10
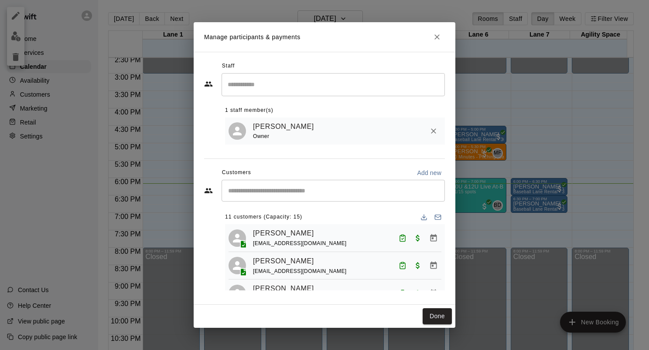
click at [284, 195] on input "Start typing to search customers..." at bounding box center [332, 191] width 215 height 9
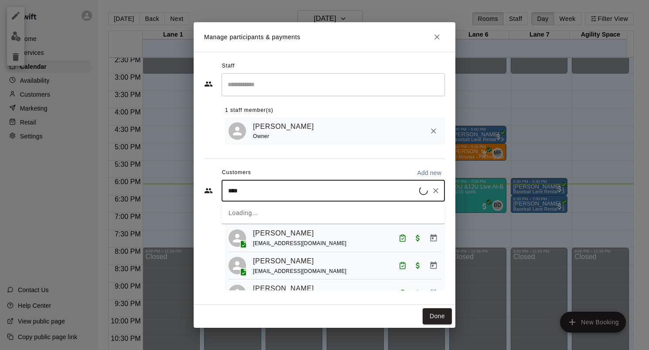
type input "*****"
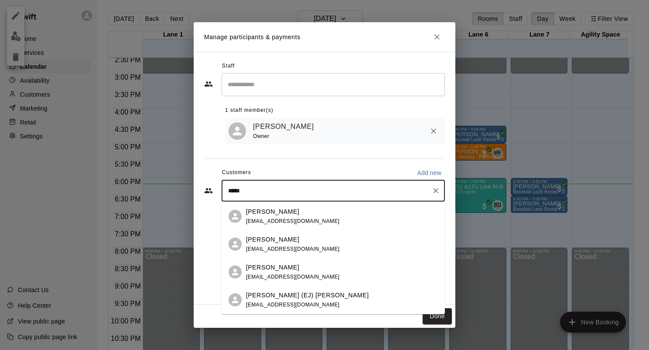
click at [272, 241] on p "[PERSON_NAME]" at bounding box center [272, 239] width 53 height 9
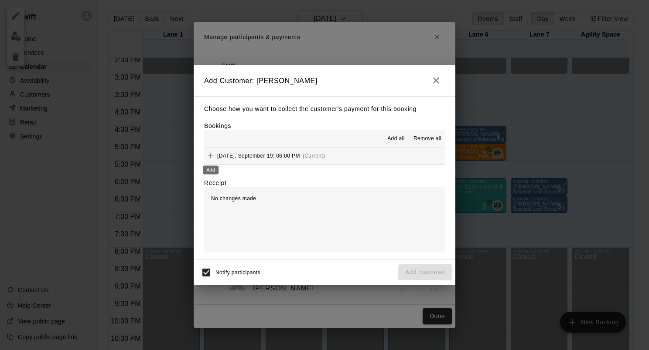
click at [211, 156] on icon "Add" at bounding box center [210, 155] width 5 height 5
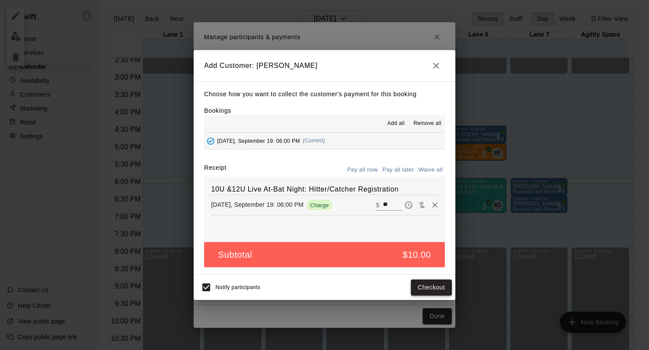
click at [426, 287] on button "Checkout" at bounding box center [431, 288] width 41 height 16
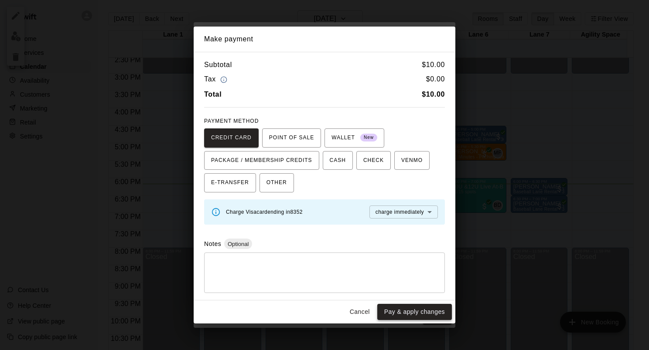
click at [420, 313] on button "Pay & apply changes" at bounding box center [414, 312] width 75 height 16
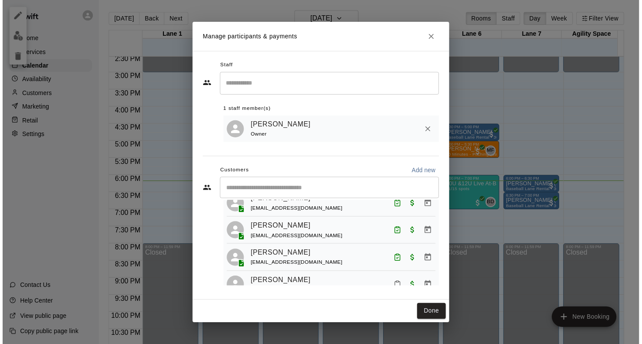
scroll to position [131, 0]
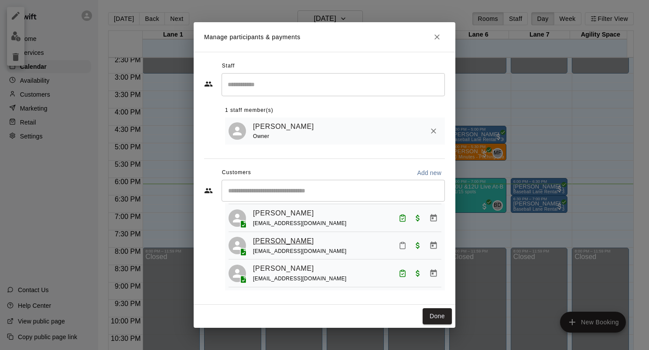
click at [288, 247] on link "[PERSON_NAME]" at bounding box center [283, 241] width 61 height 11
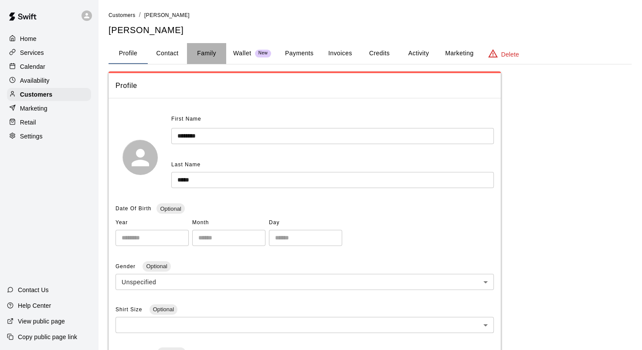
click at [202, 52] on button "Family" at bounding box center [206, 53] width 39 height 21
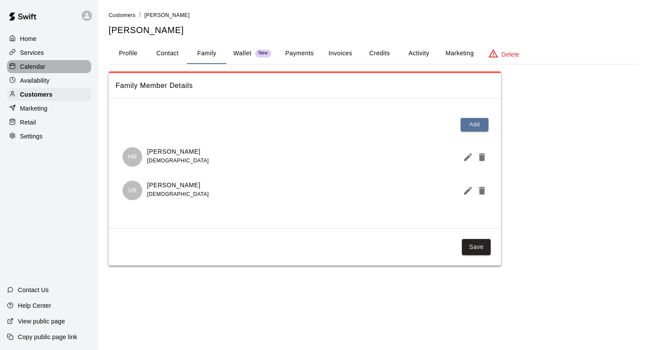
click at [43, 71] on p "Calendar" at bounding box center [32, 66] width 25 height 9
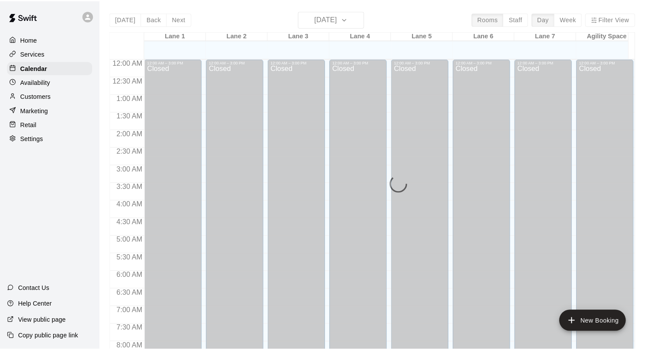
scroll to position [507, 0]
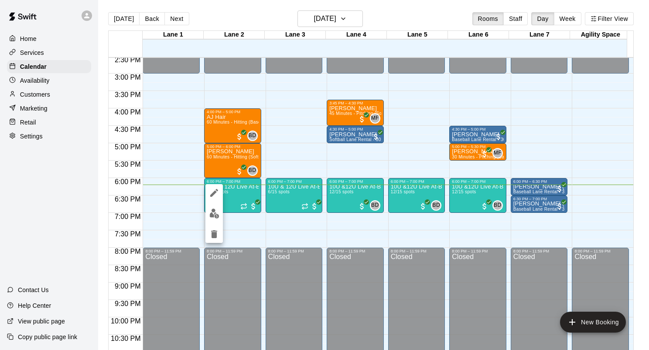
click at [212, 214] on img "edit" at bounding box center [214, 214] width 10 height 10
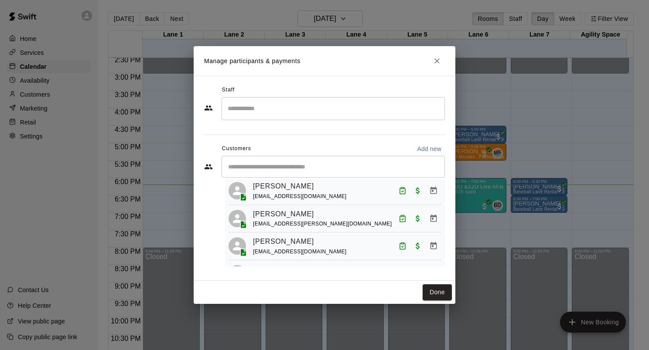
scroll to position [0, 0]
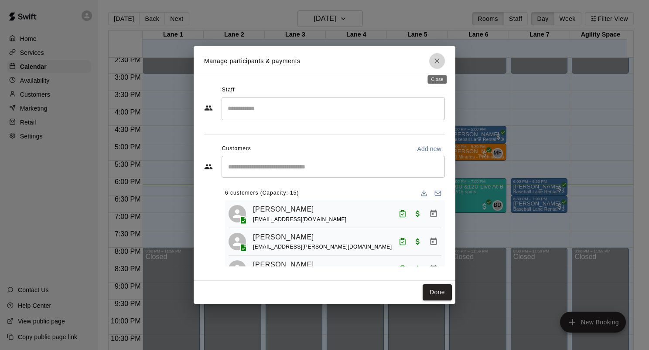
click at [438, 63] on icon "Close" at bounding box center [436, 61] width 9 height 9
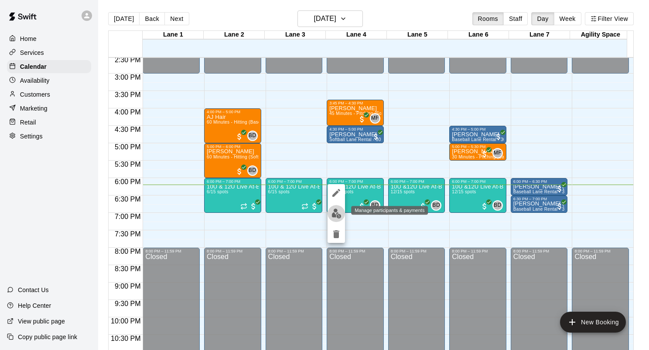
click at [335, 214] on img "edit" at bounding box center [336, 214] width 10 height 10
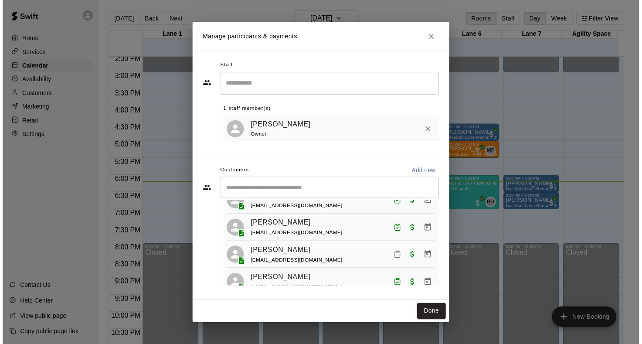
scroll to position [131, 0]
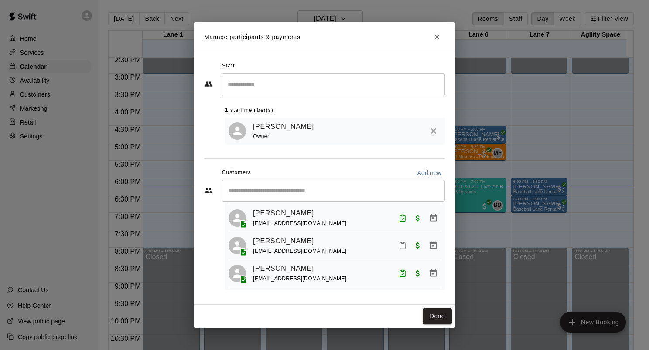
click at [297, 246] on link "[PERSON_NAME]" at bounding box center [283, 241] width 61 height 11
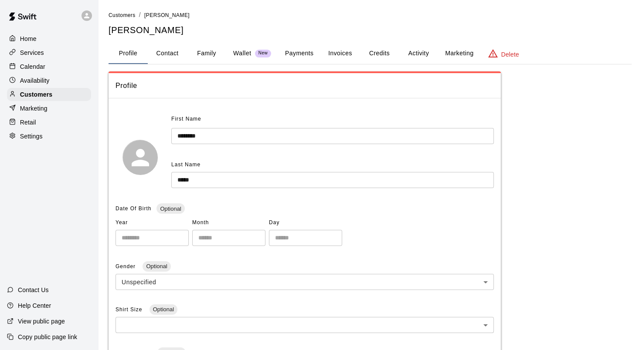
click at [41, 68] on p "Calendar" at bounding box center [32, 66] width 25 height 9
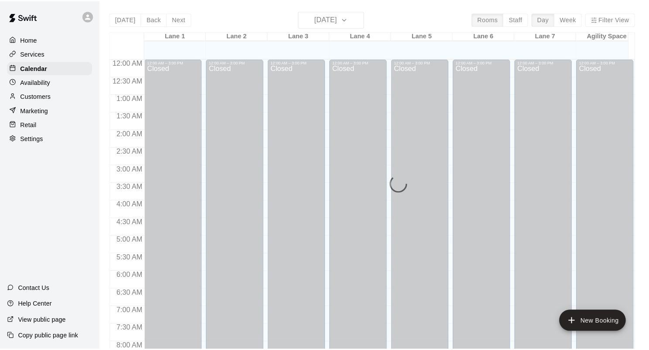
scroll to position [507, 0]
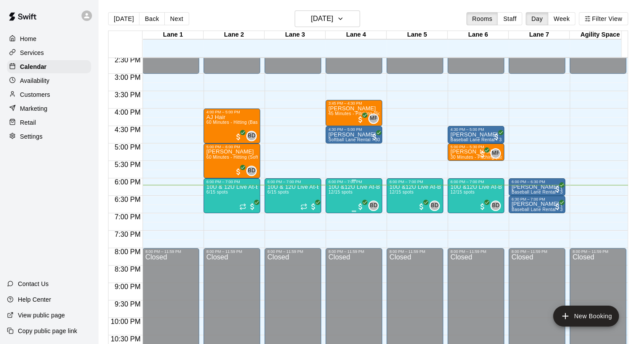
click at [349, 192] on span "12/15 spots" at bounding box center [340, 192] width 24 height 5
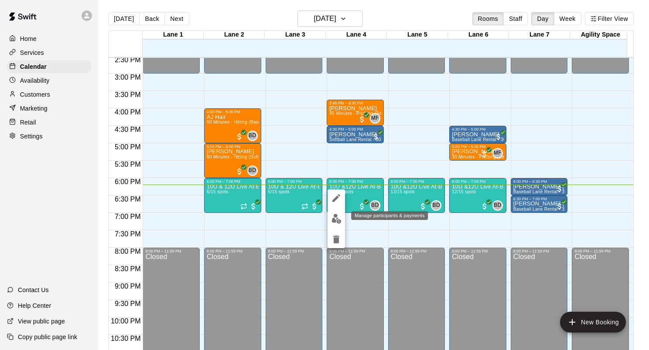
click at [337, 218] on img "edit" at bounding box center [336, 219] width 10 height 10
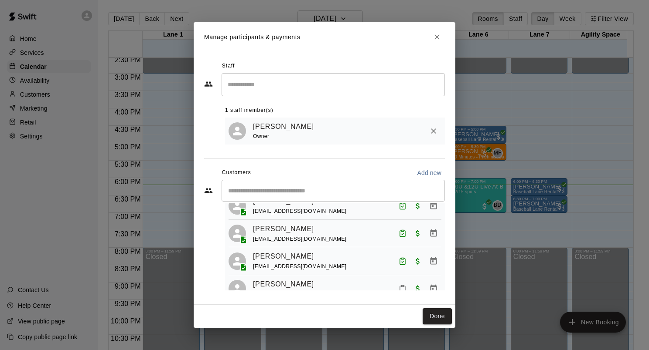
scroll to position [131, 0]
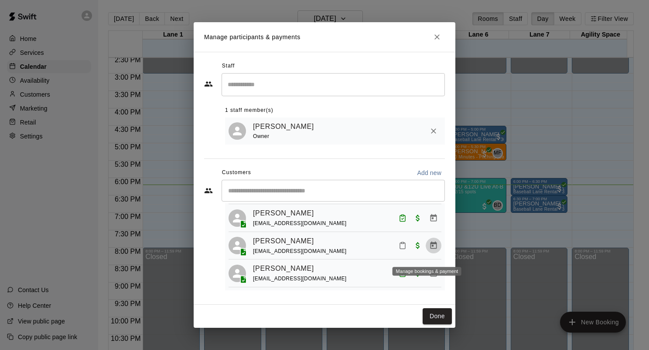
click at [430, 249] on icon "Manage bookings & payment" at bounding box center [433, 245] width 7 height 7
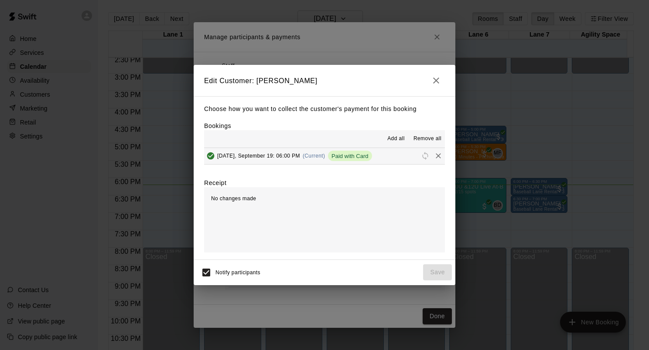
click at [435, 78] on icon "button" at bounding box center [436, 80] width 10 height 10
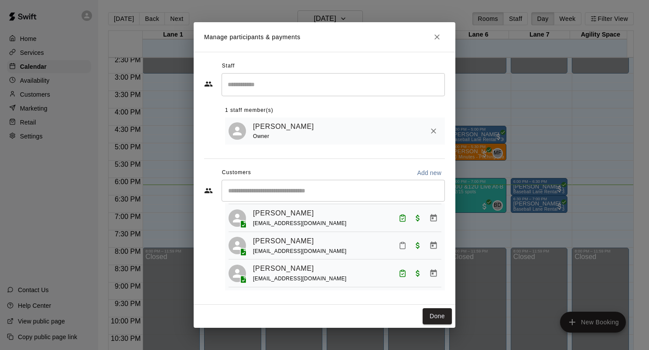
click at [398, 250] on icon "Mark attendance" at bounding box center [402, 246] width 8 height 8
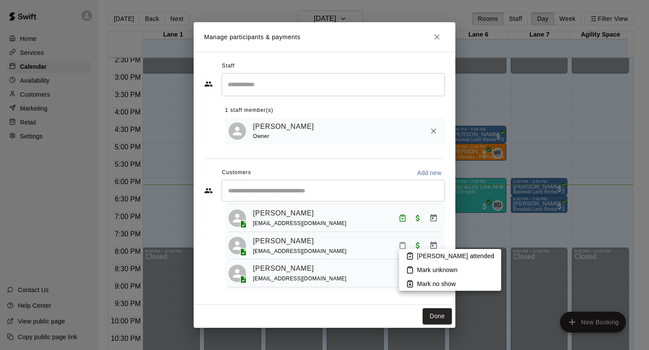
click at [423, 256] on p "[PERSON_NAME] attended" at bounding box center [455, 256] width 77 height 9
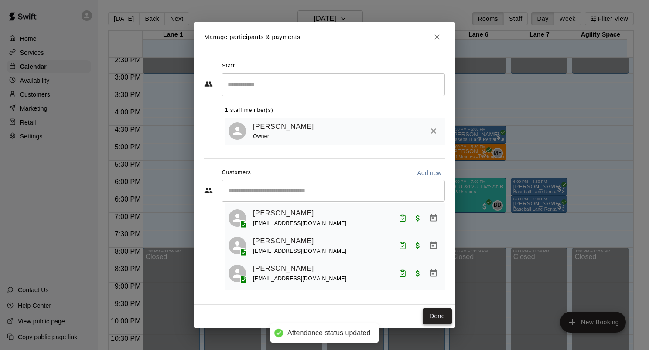
click at [429, 314] on button "Done" at bounding box center [436, 317] width 29 height 16
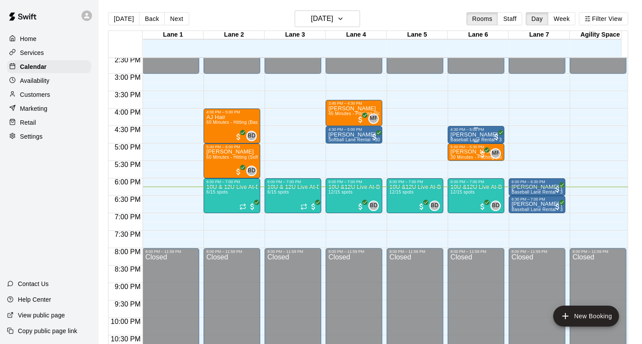
click at [462, 135] on p "[PERSON_NAME]" at bounding box center [475, 135] width 51 height 0
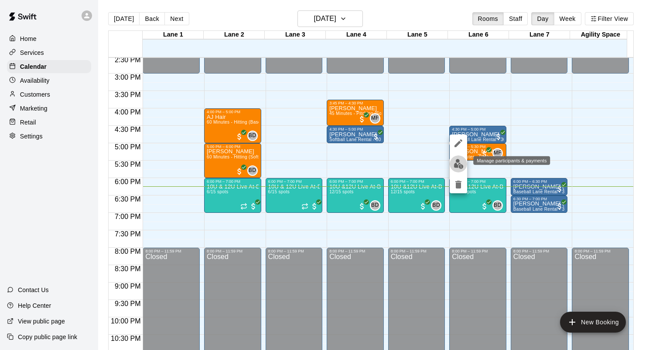
click at [458, 163] on img "edit" at bounding box center [458, 164] width 10 height 10
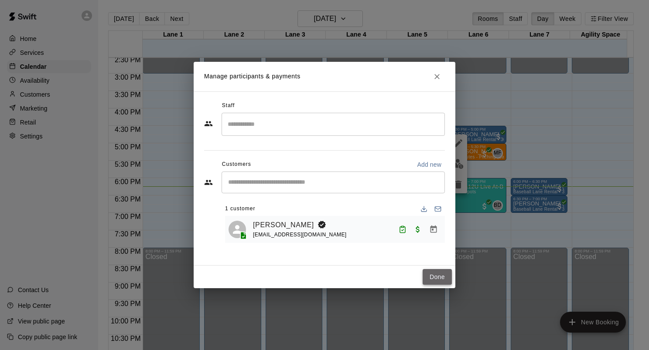
click at [436, 276] on button "Done" at bounding box center [436, 277] width 29 height 16
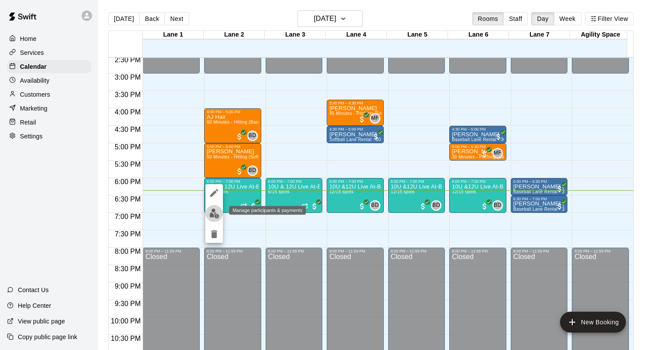
click at [211, 215] on img "edit" at bounding box center [214, 214] width 10 height 10
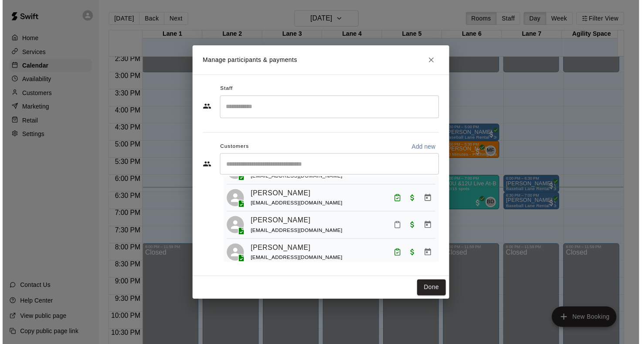
scroll to position [110, 0]
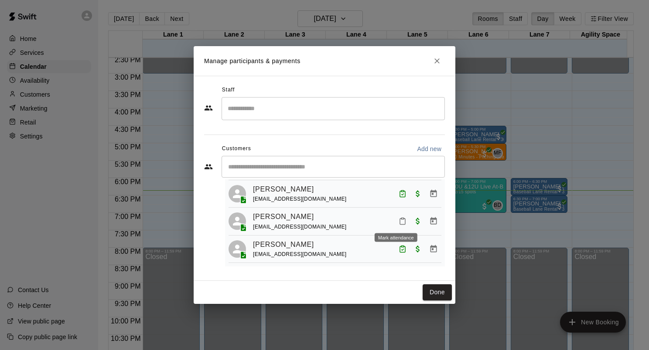
click at [398, 221] on icon "Mark attendance" at bounding box center [402, 222] width 8 height 8
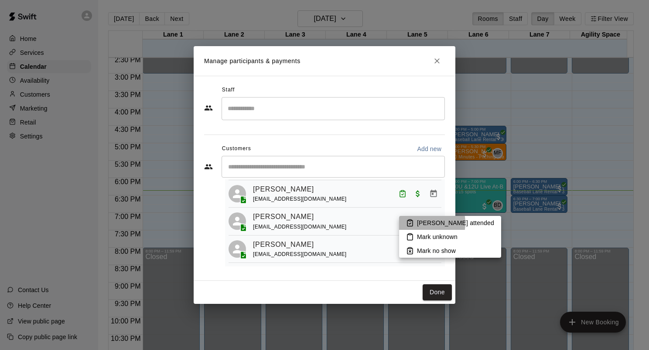
click at [419, 223] on p "[PERSON_NAME] attended" at bounding box center [455, 223] width 77 height 9
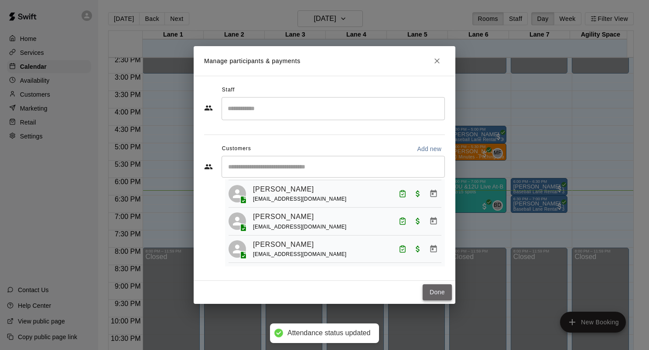
click at [443, 293] on button "Done" at bounding box center [436, 293] width 29 height 16
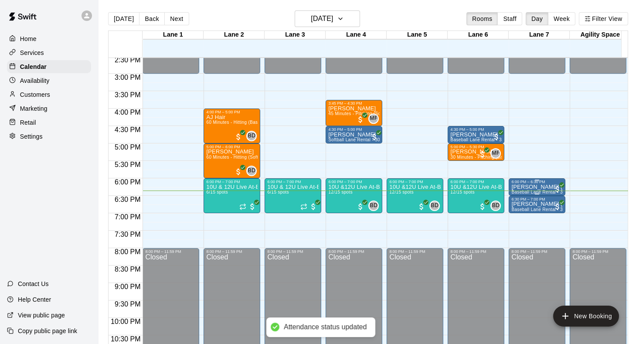
click at [517, 183] on div "6:00 PM – 6:30 PM" at bounding box center [536, 182] width 51 height 4
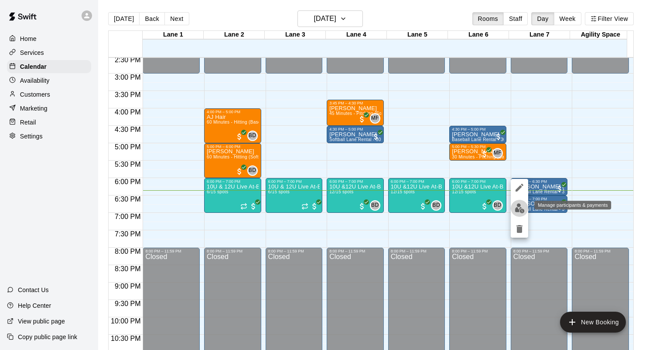
click at [521, 208] on img "edit" at bounding box center [519, 209] width 10 height 10
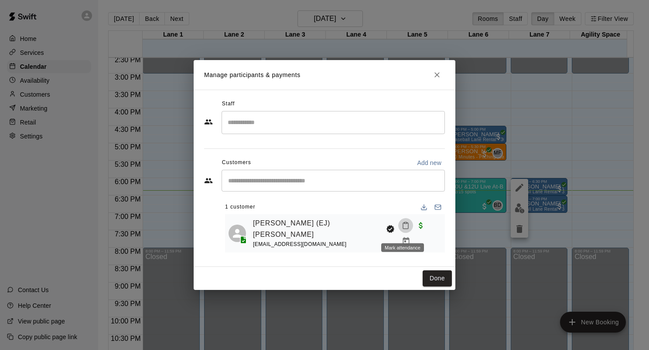
click at [401, 230] on icon "Mark attendance" at bounding box center [405, 226] width 8 height 8
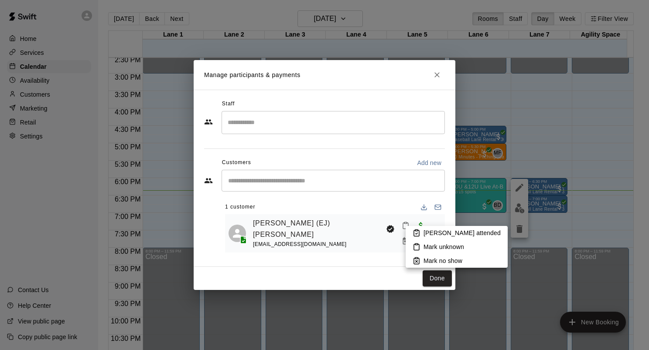
click at [437, 235] on p "[PERSON_NAME] attended" at bounding box center [461, 233] width 77 height 9
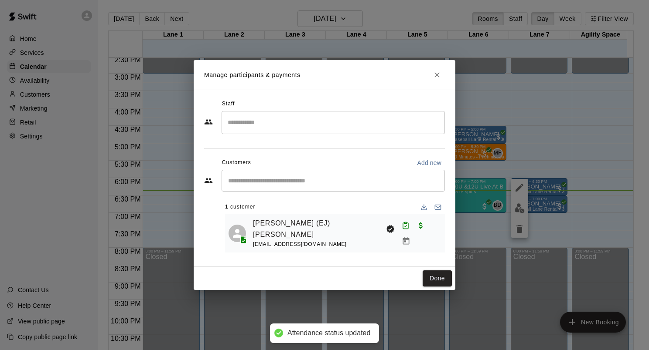
click at [542, 207] on div "Manage participants & payments Staff ​ Customers Add new ​ 1 customer [PERSON_N…" at bounding box center [324, 175] width 649 height 350
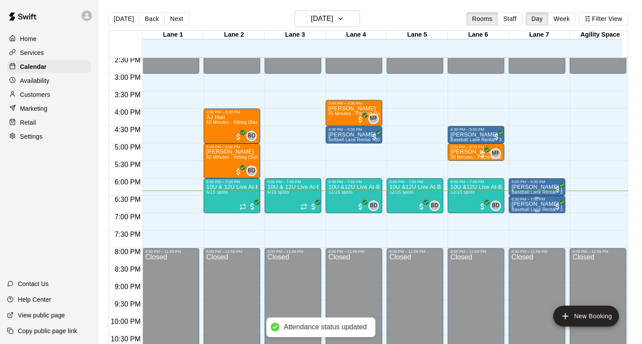
click at [525, 204] on p "[PERSON_NAME] (EJ) [PERSON_NAME]" at bounding box center [536, 204] width 51 height 0
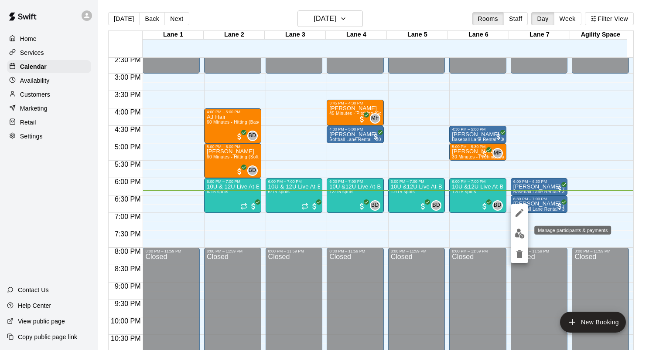
click at [518, 237] on img "edit" at bounding box center [519, 234] width 10 height 10
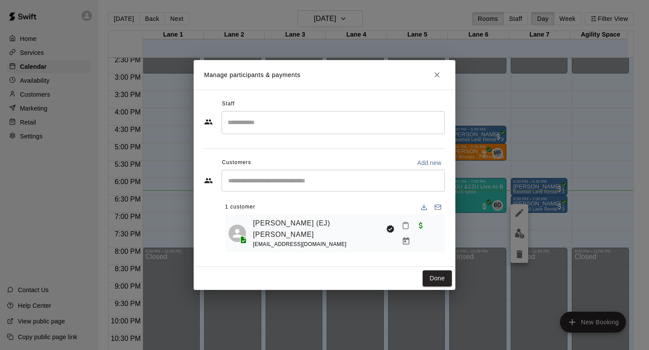
click at [404, 230] on icon "Mark attendance" at bounding box center [405, 226] width 8 height 8
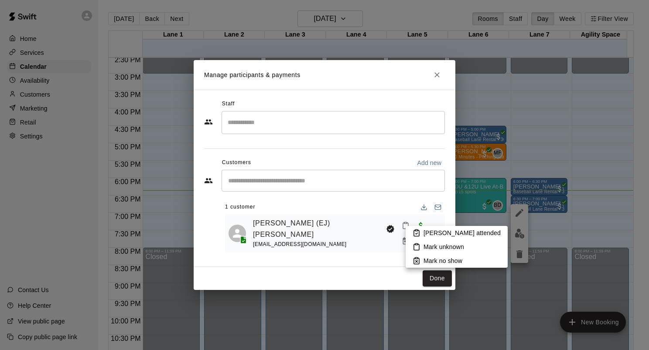
click at [433, 235] on p "[PERSON_NAME] attended" at bounding box center [461, 233] width 77 height 9
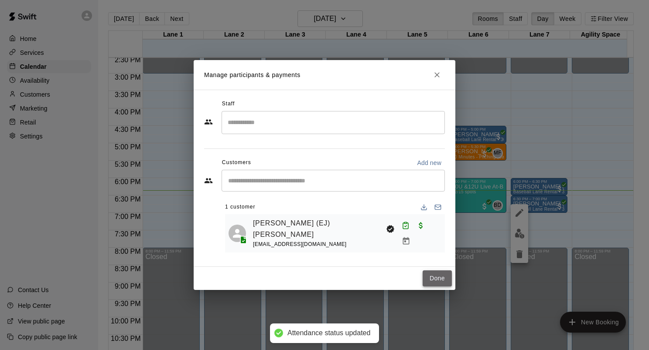
click at [439, 276] on button "Done" at bounding box center [436, 279] width 29 height 16
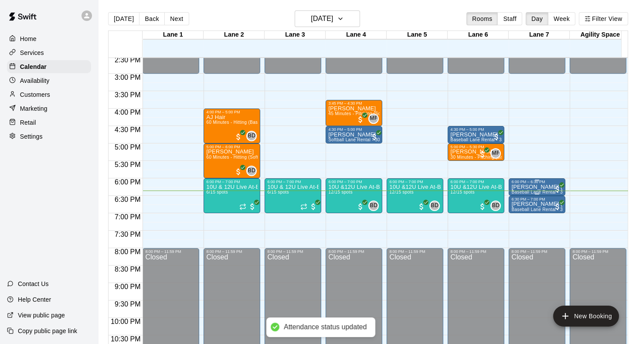
click at [516, 187] on p "[PERSON_NAME] (EJ) [PERSON_NAME]" at bounding box center [536, 187] width 51 height 0
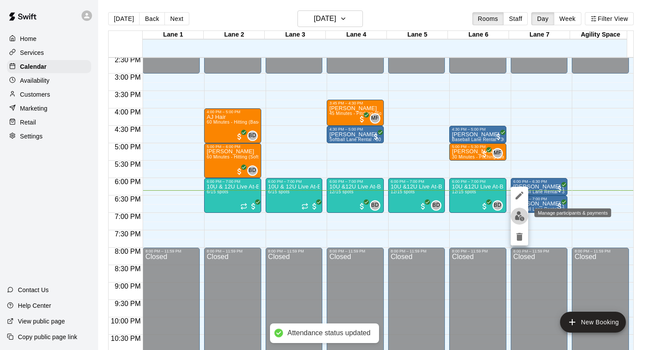
click at [520, 218] on img "edit" at bounding box center [519, 216] width 10 height 10
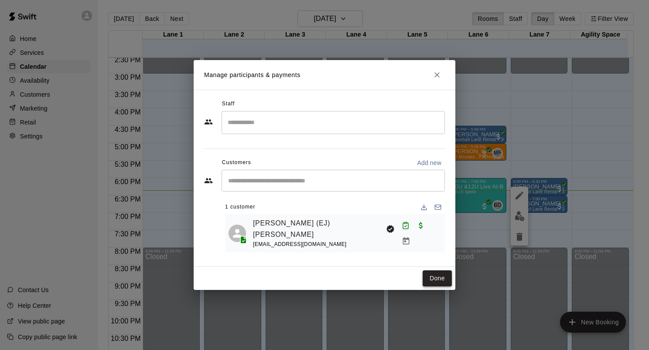
click at [446, 274] on button "Done" at bounding box center [436, 279] width 29 height 16
